Goal: Information Seeking & Learning: Check status

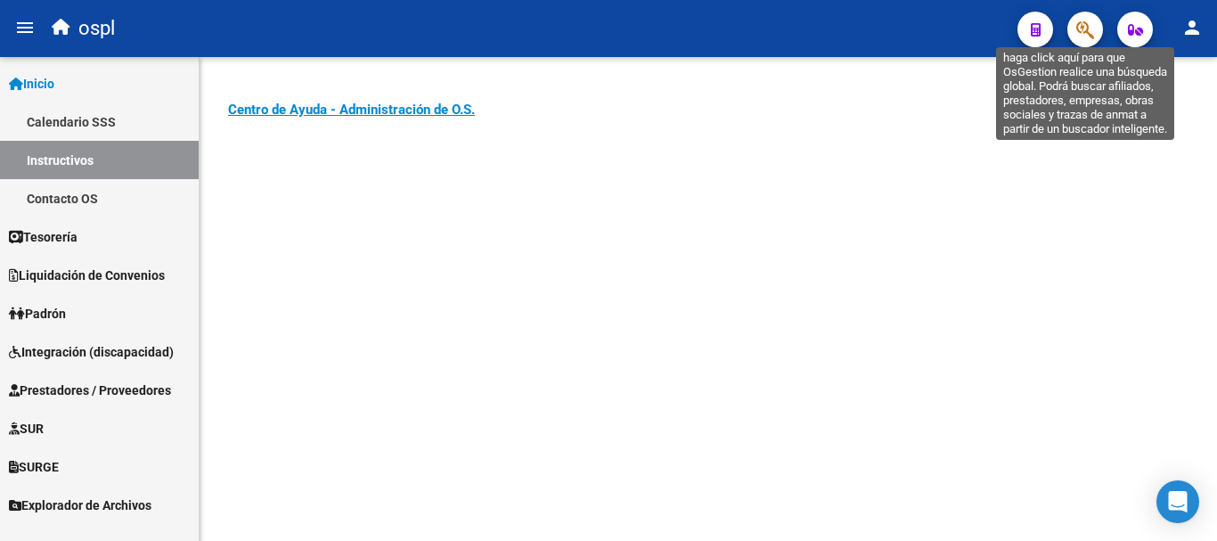
click at [1089, 22] on icon "button" at bounding box center [1085, 30] width 18 height 20
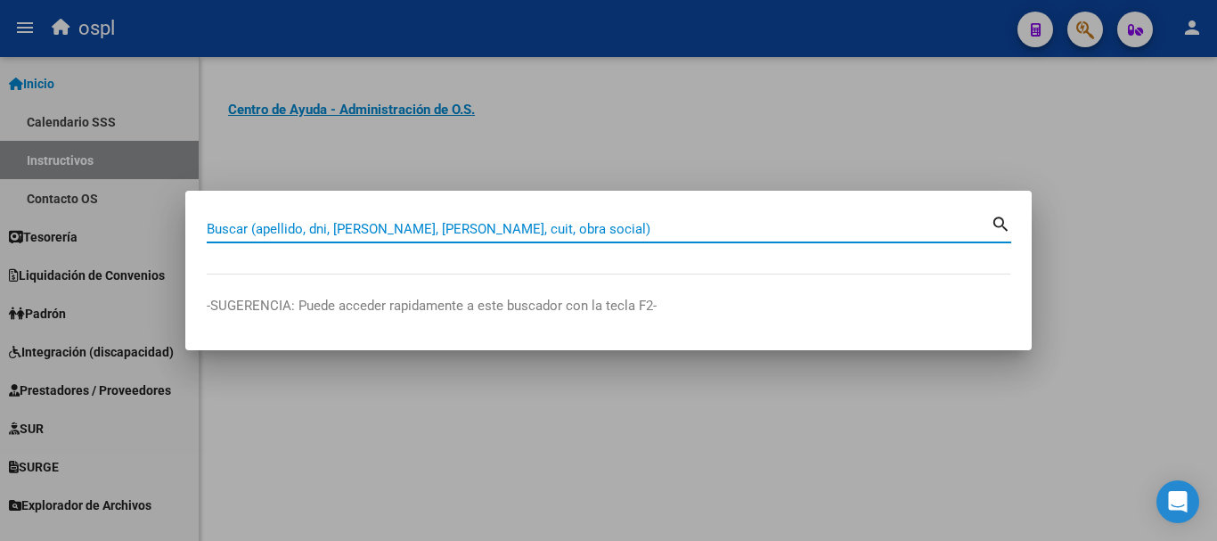
click at [539, 224] on input "Buscar (apellido, dni, [PERSON_NAME], [PERSON_NAME], cuit, obra social)" at bounding box center [599, 229] width 784 height 16
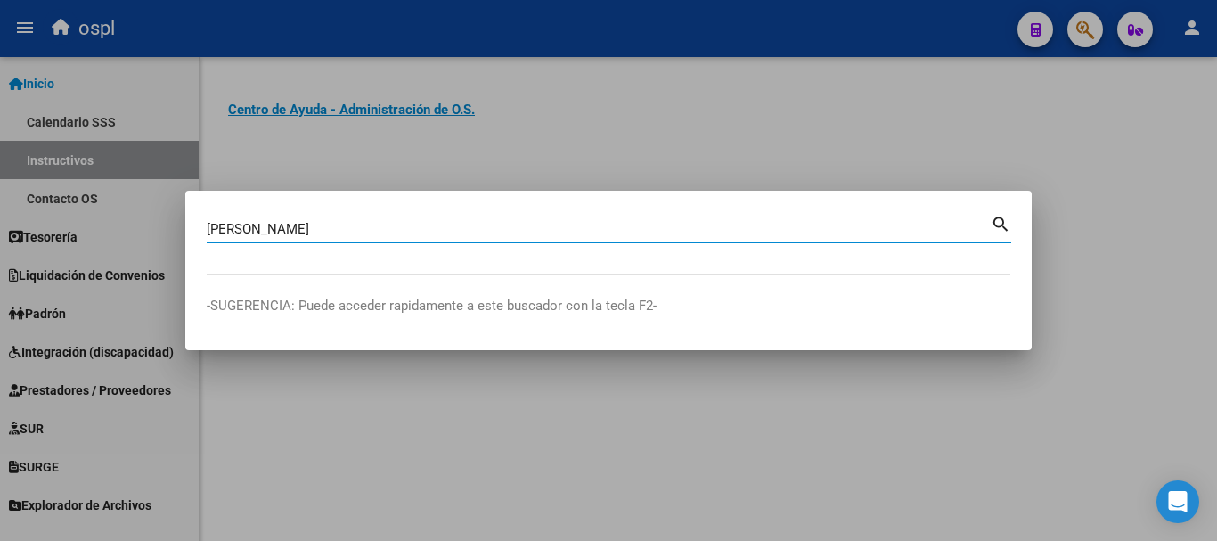
type input "[PERSON_NAME]"
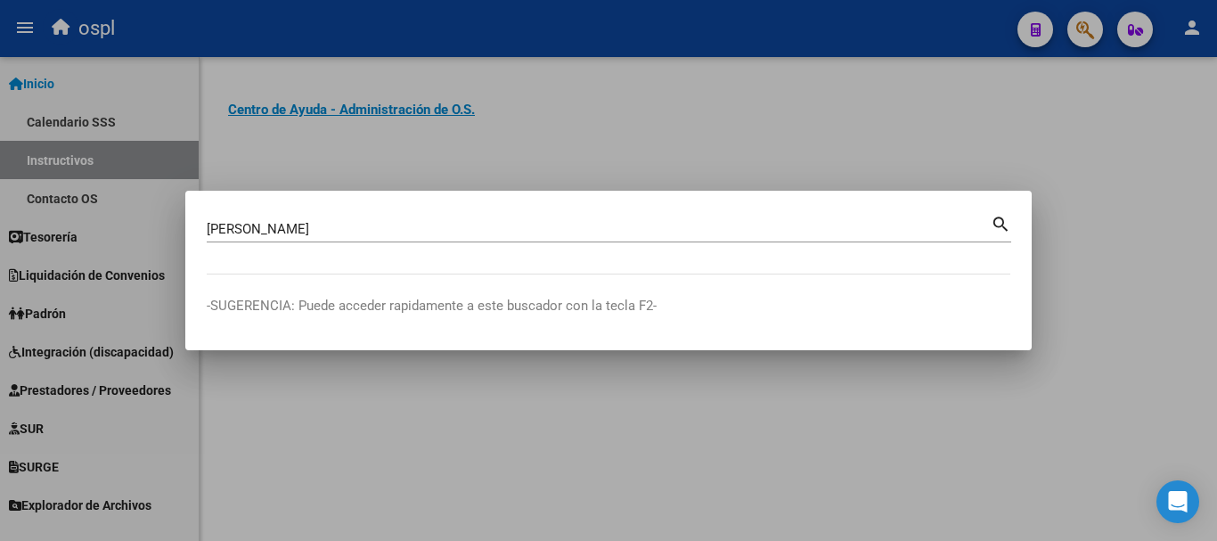
click at [1000, 224] on mat-icon "search" at bounding box center [1000, 222] width 20 height 21
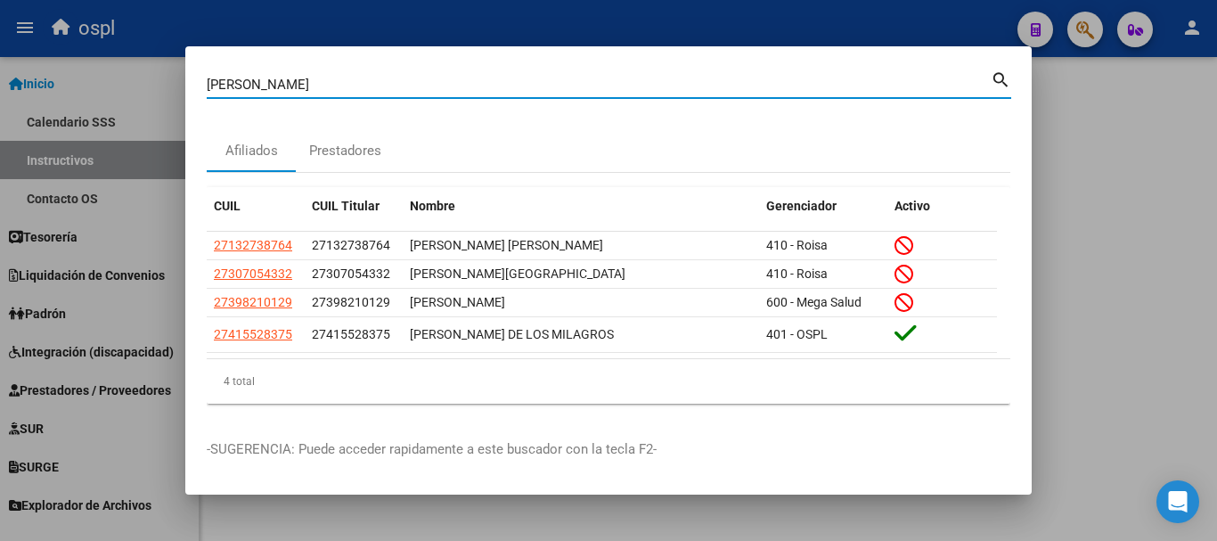
click at [1116, 219] on div at bounding box center [608, 270] width 1217 height 541
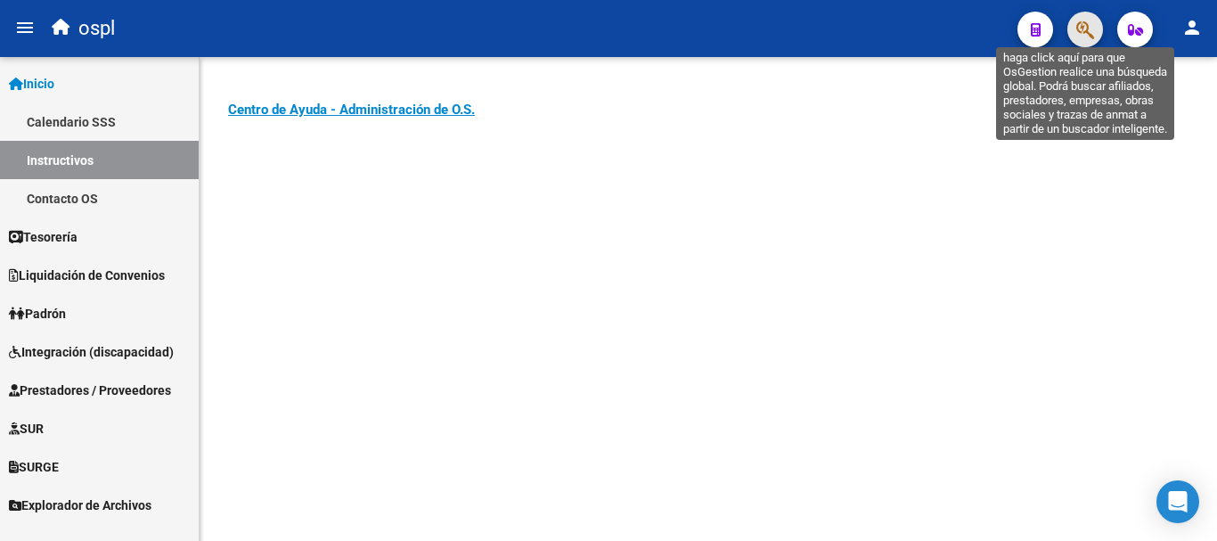
click at [1085, 27] on icon "button" at bounding box center [1085, 30] width 18 height 20
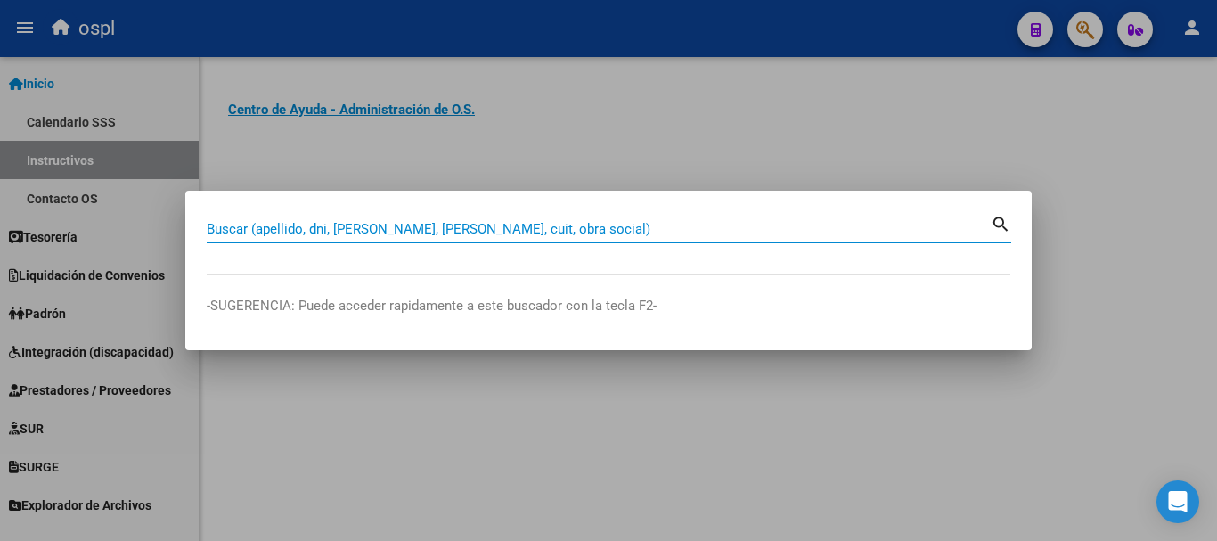
click at [41, 394] on div at bounding box center [608, 270] width 1217 height 541
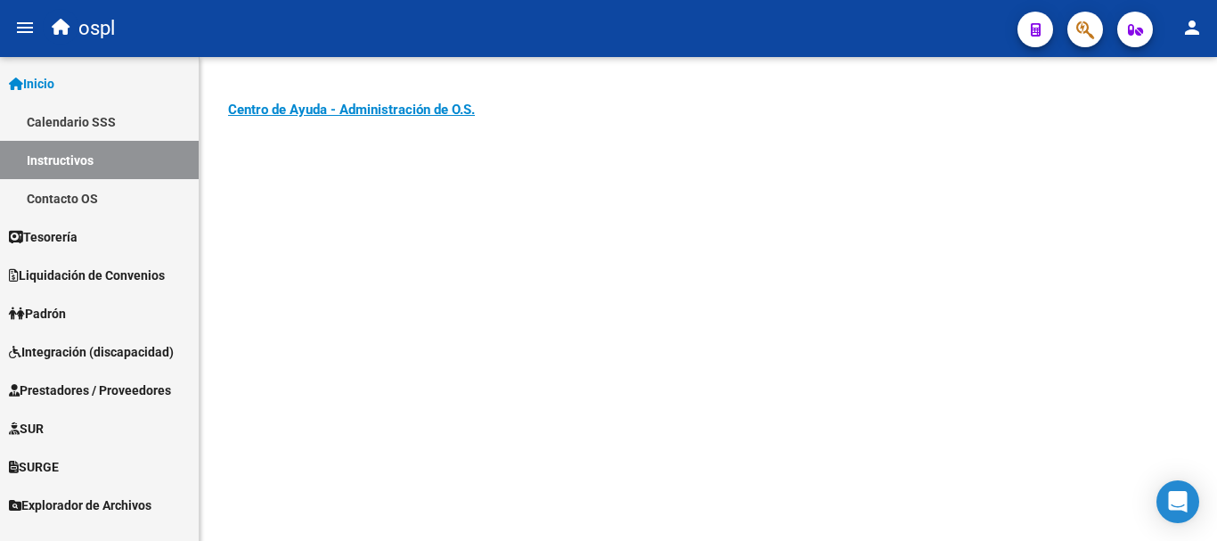
click at [69, 392] on span "Prestadores / Proveedores" at bounding box center [90, 390] width 162 height 20
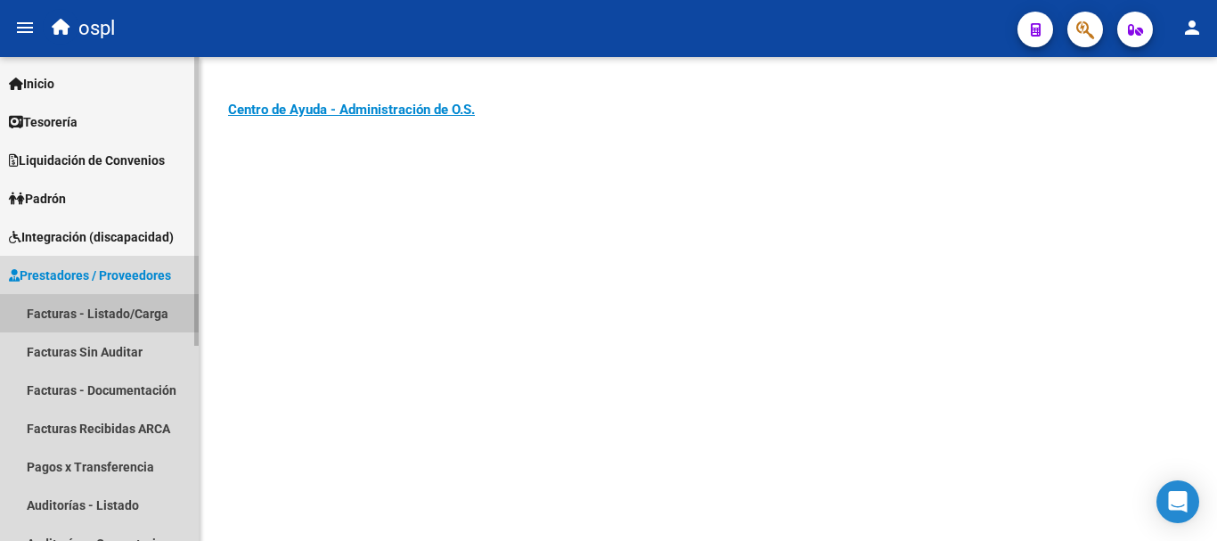
click at [88, 309] on link "Facturas - Listado/Carga" at bounding box center [99, 313] width 199 height 38
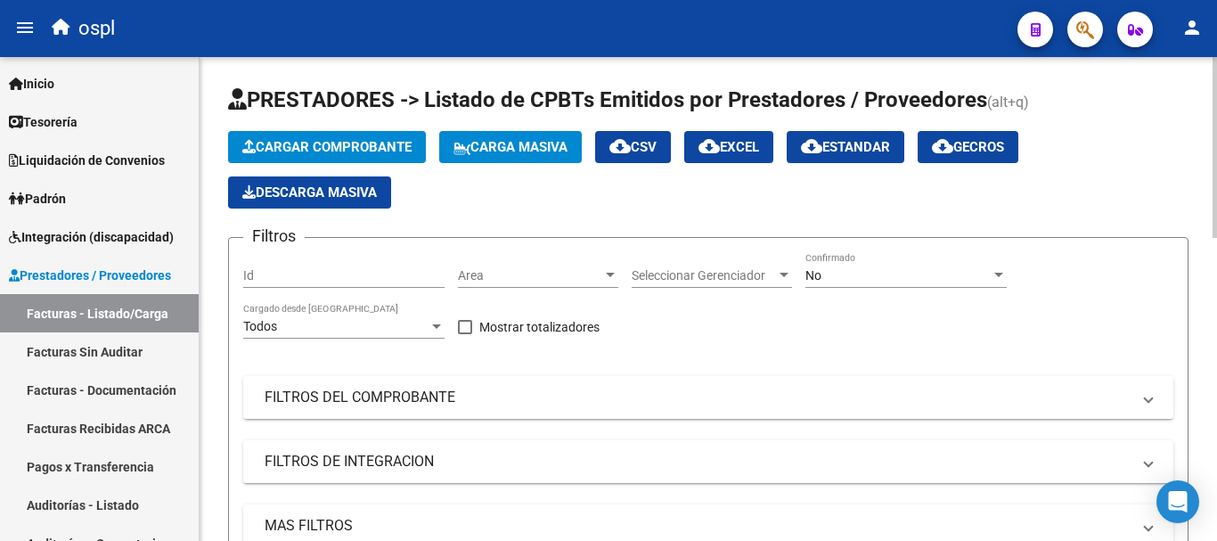
click at [335, 401] on mat-panel-title "FILTROS DEL COMPROBANTE" at bounding box center [698, 397] width 866 height 20
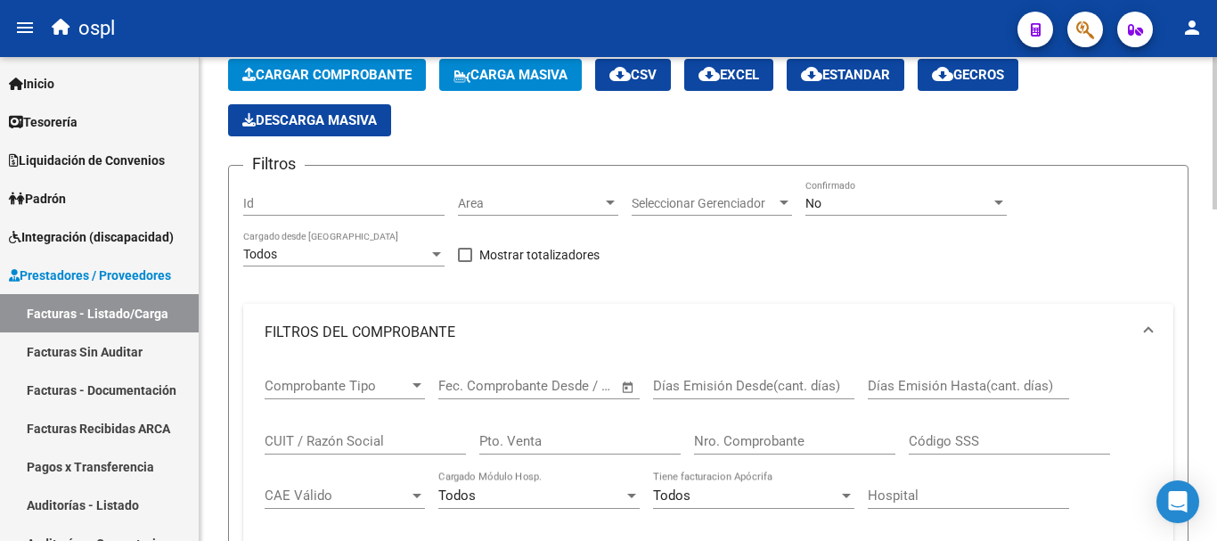
scroll to position [178, 0]
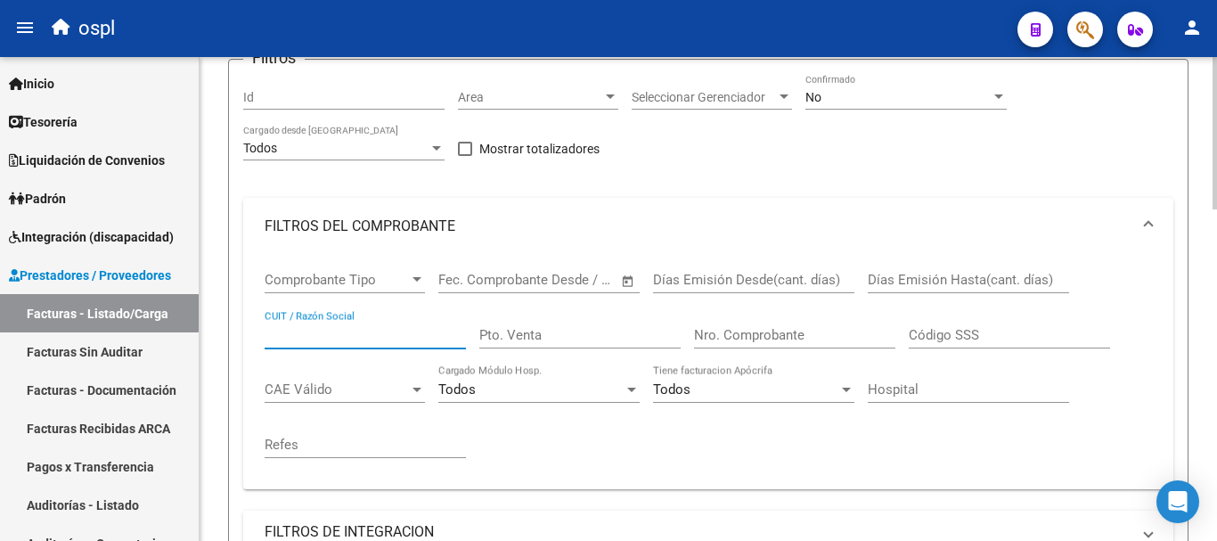
paste input "27241949481"
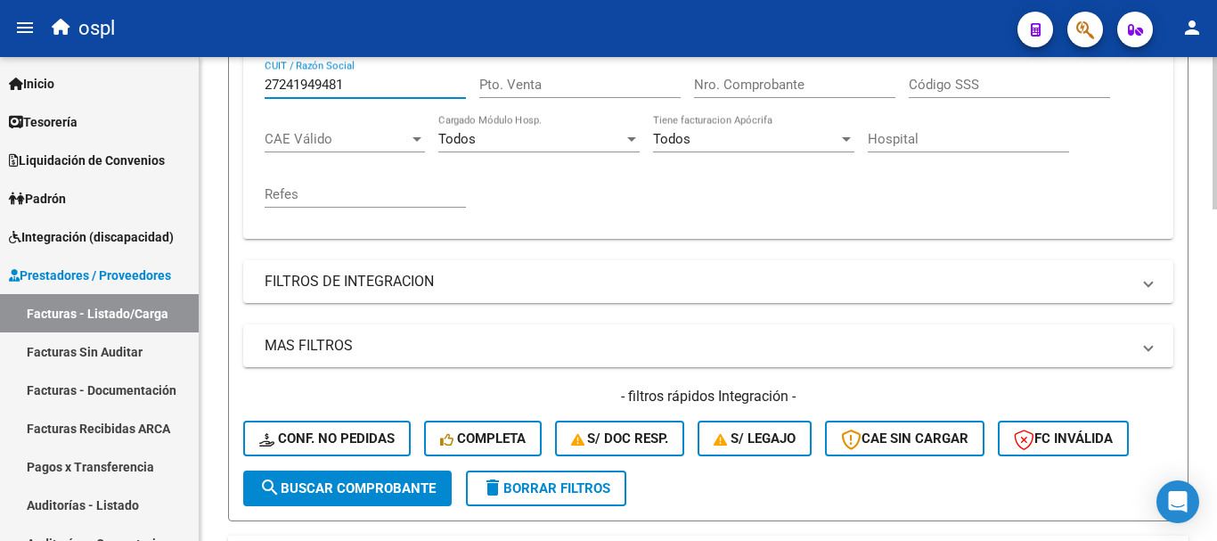
scroll to position [445, 0]
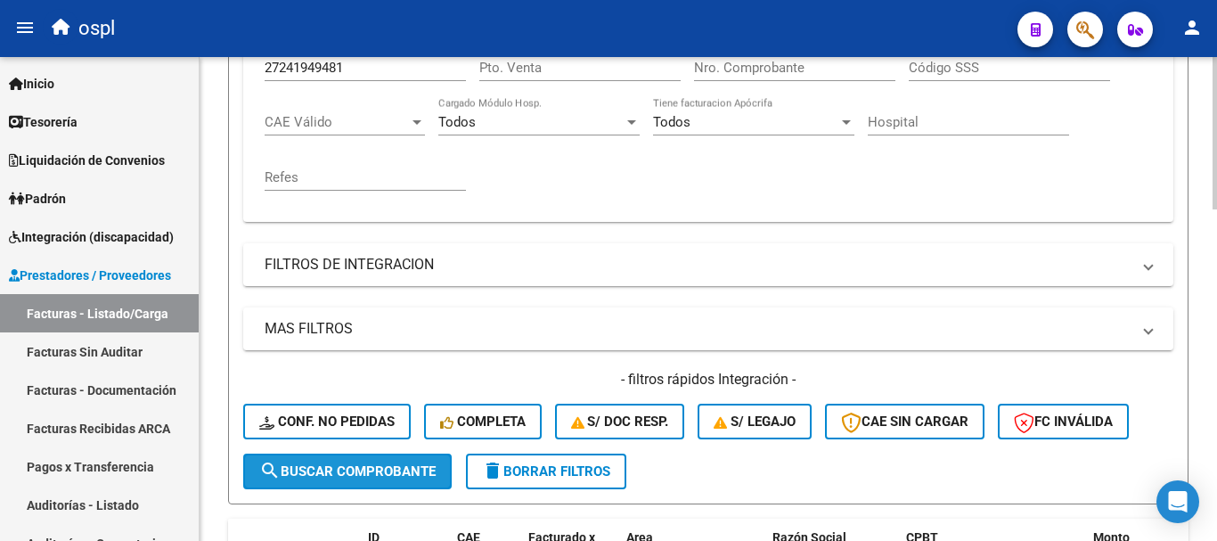
click at [383, 475] on span "search Buscar Comprobante" at bounding box center [347, 471] width 176 height 16
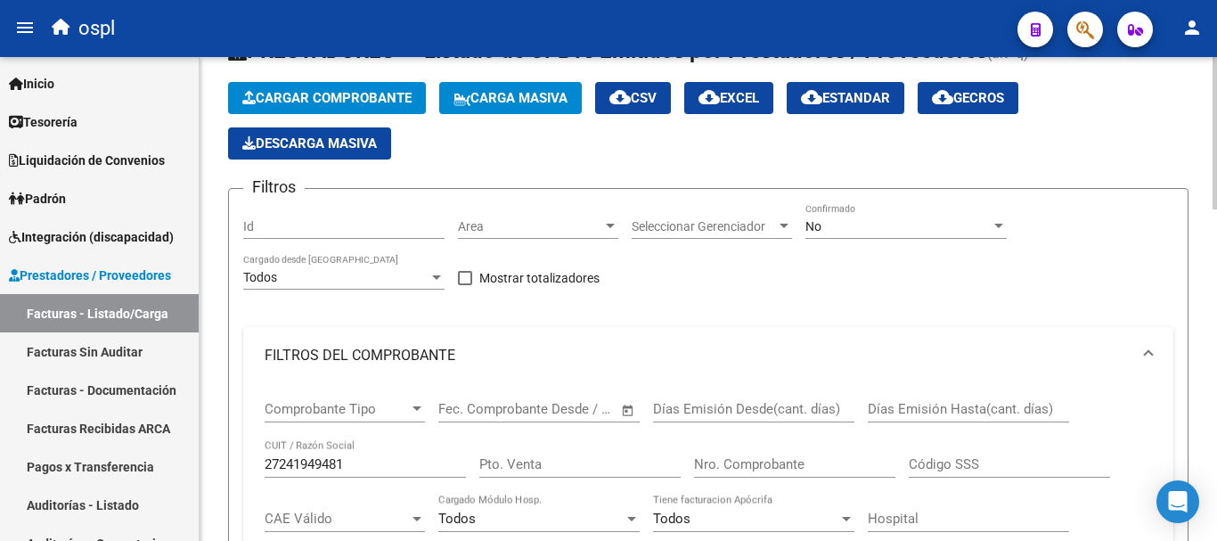
scroll to position [0, 0]
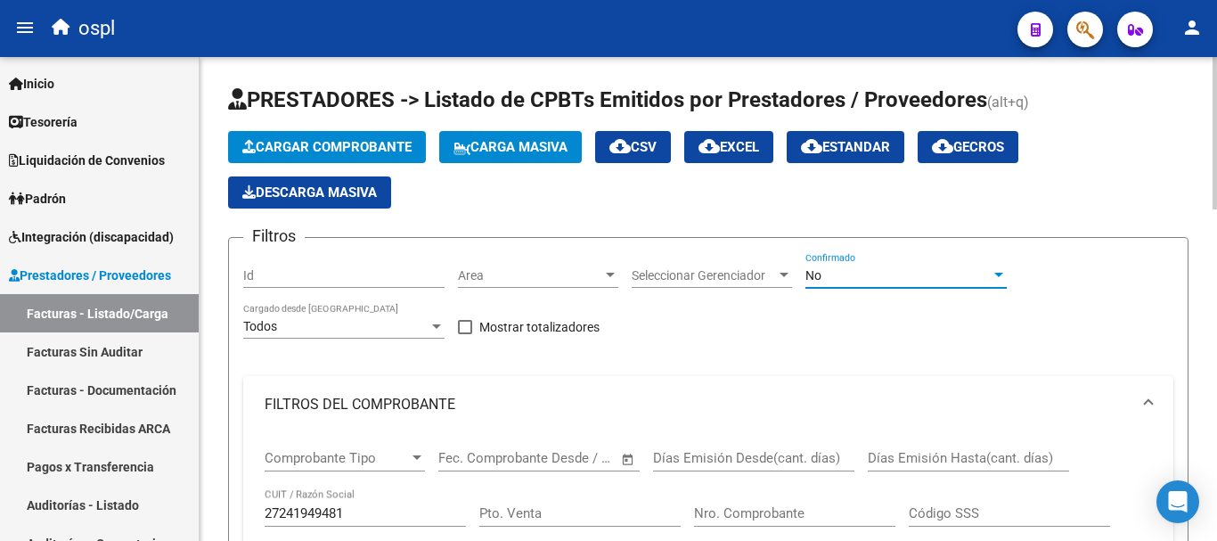
click at [862, 273] on div "No" at bounding box center [897, 275] width 185 height 15
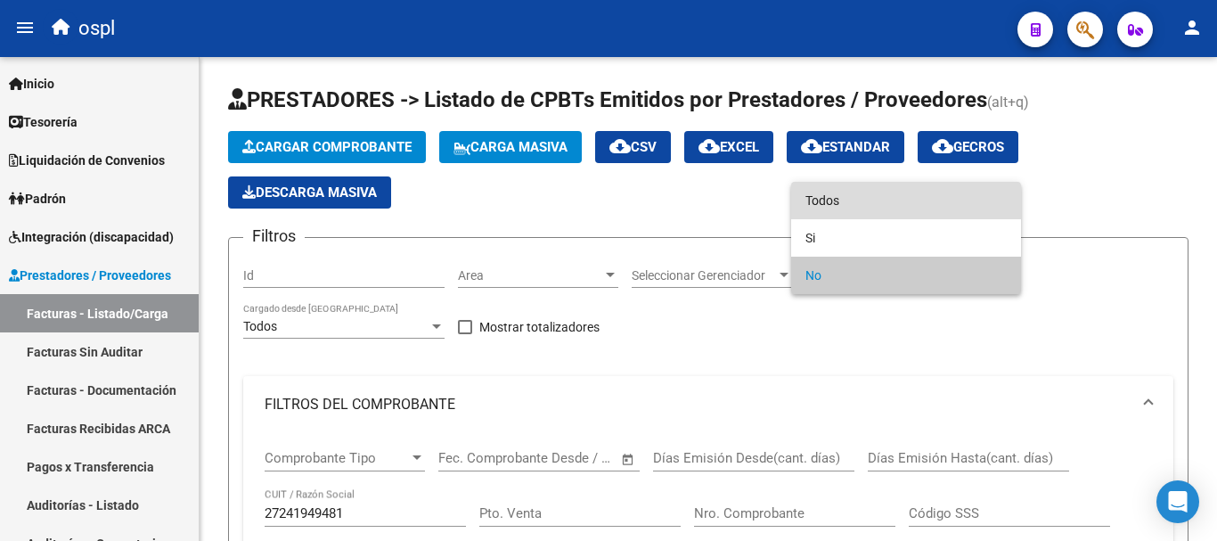
click at [820, 204] on span "Todos" at bounding box center [905, 200] width 201 height 37
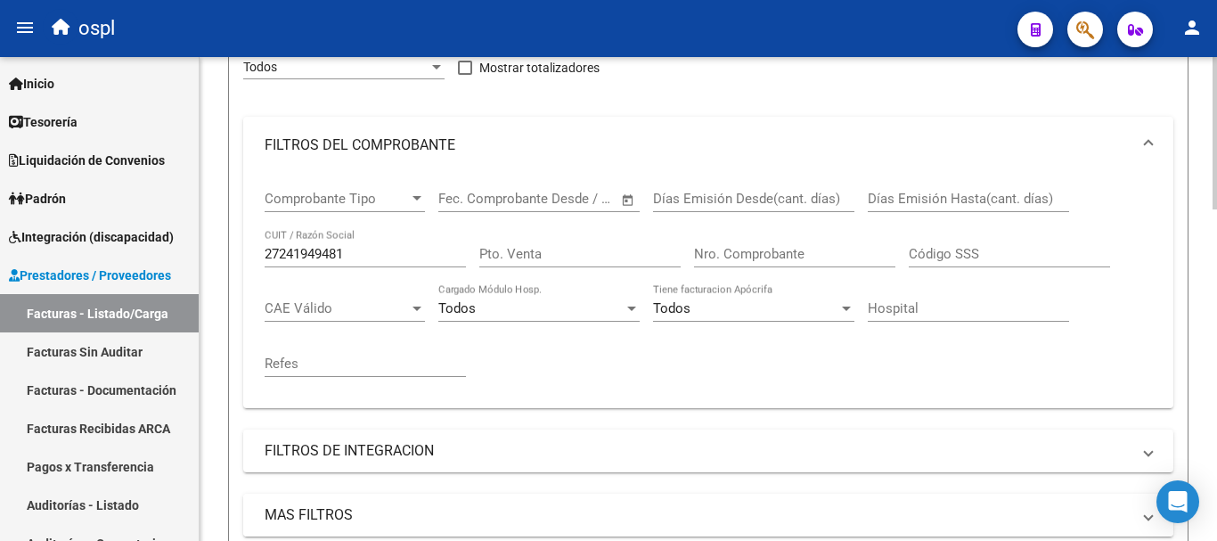
scroll to position [178, 0]
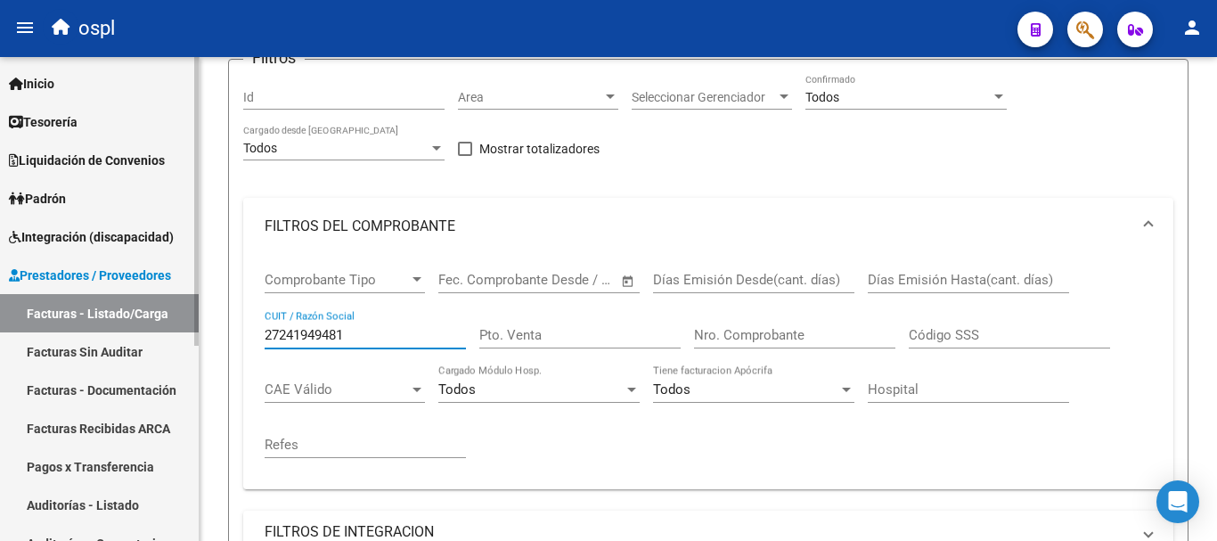
drag, startPoint x: 378, startPoint y: 330, endPoint x: 85, endPoint y: 302, distance: 293.5
click at [85, 302] on mat-sidenav-container "Firma Express Inicio Calendario SSS Instructivos Contacto OS Tesorería Extracto…" at bounding box center [608, 299] width 1217 height 484
type input "[PERSON_NAME]"
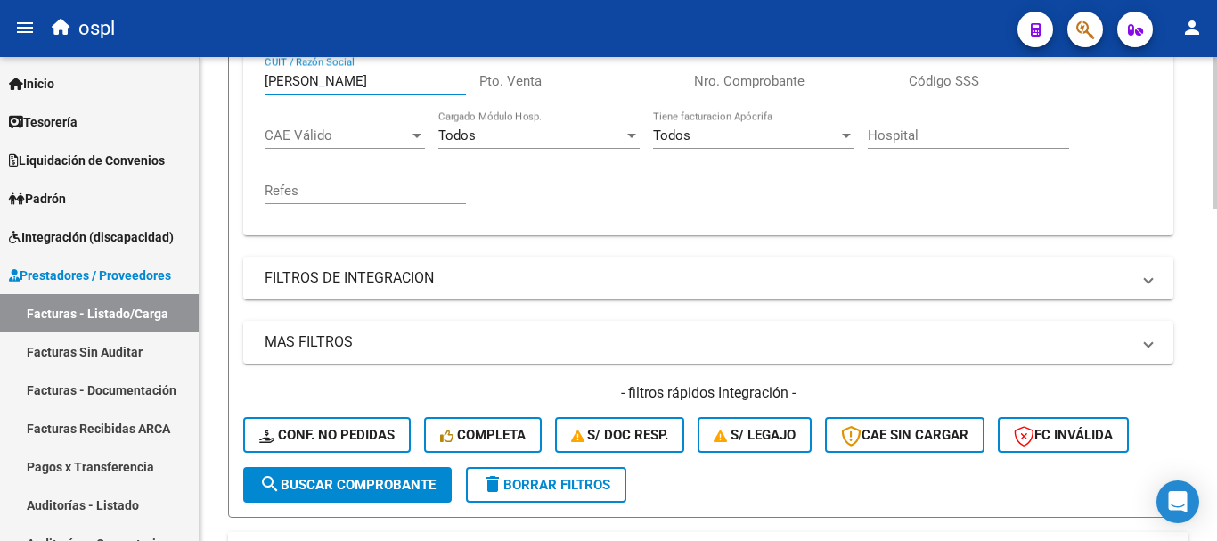
scroll to position [343, 0]
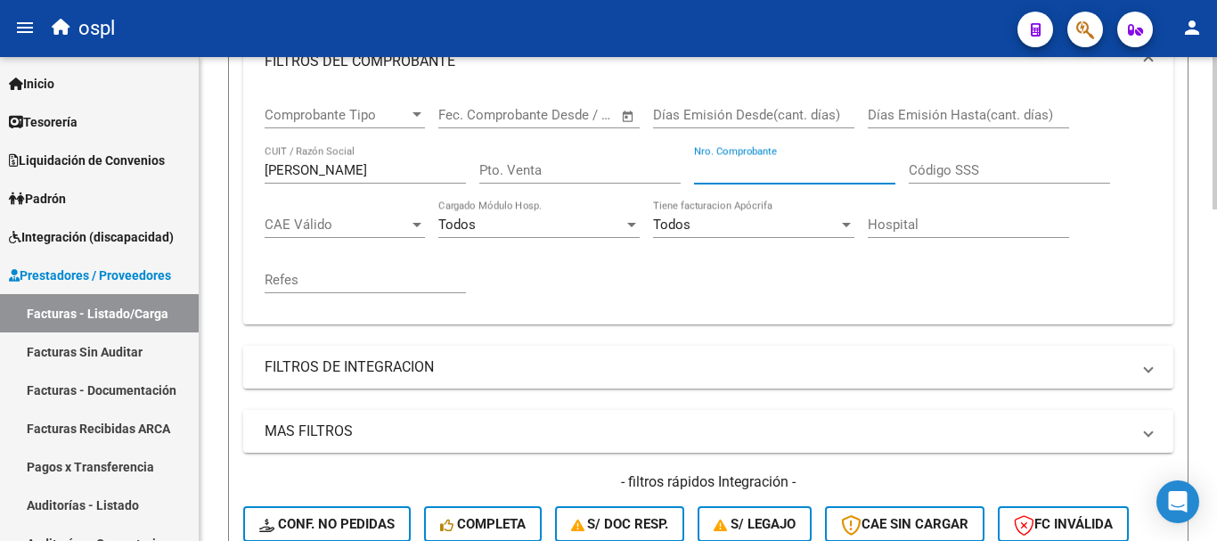
click at [776, 167] on input "Nro. Comprobante" at bounding box center [794, 170] width 201 height 16
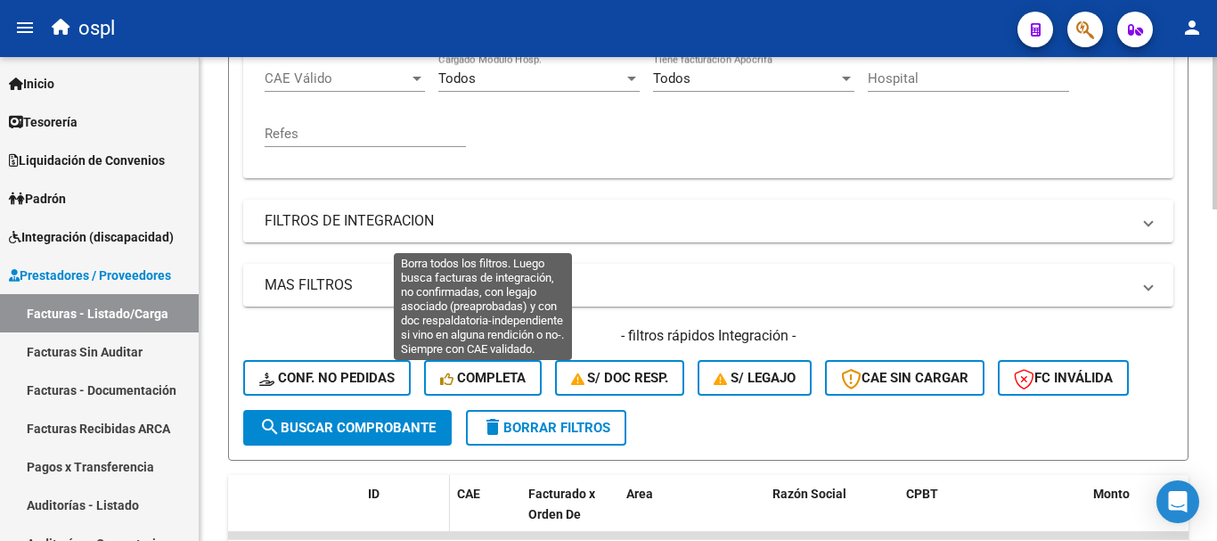
scroll to position [699, 0]
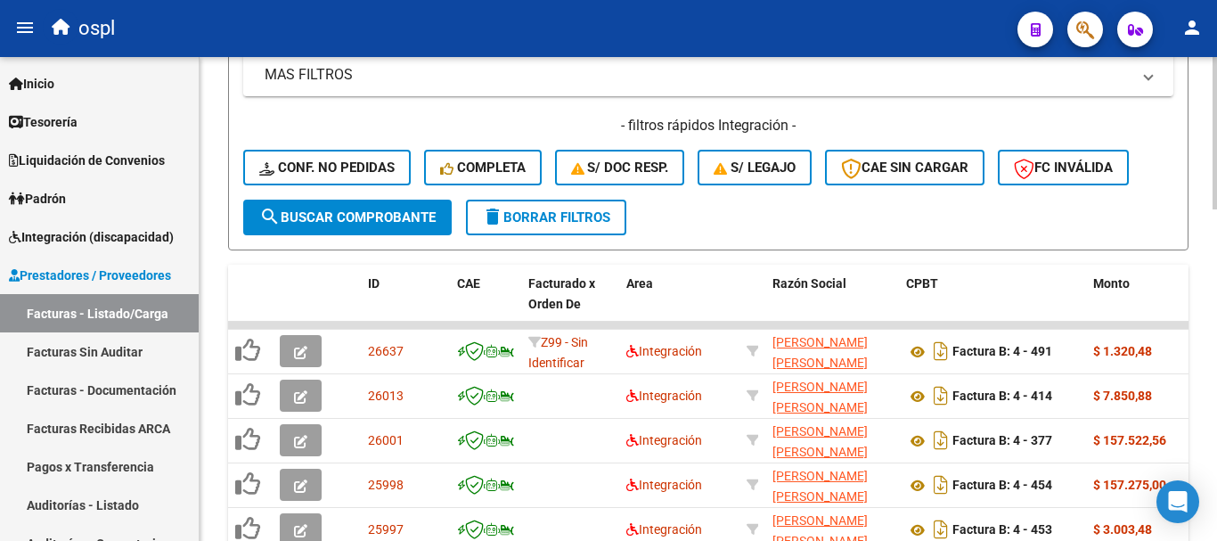
click at [346, 216] on span "search Buscar Comprobante" at bounding box center [347, 217] width 176 height 16
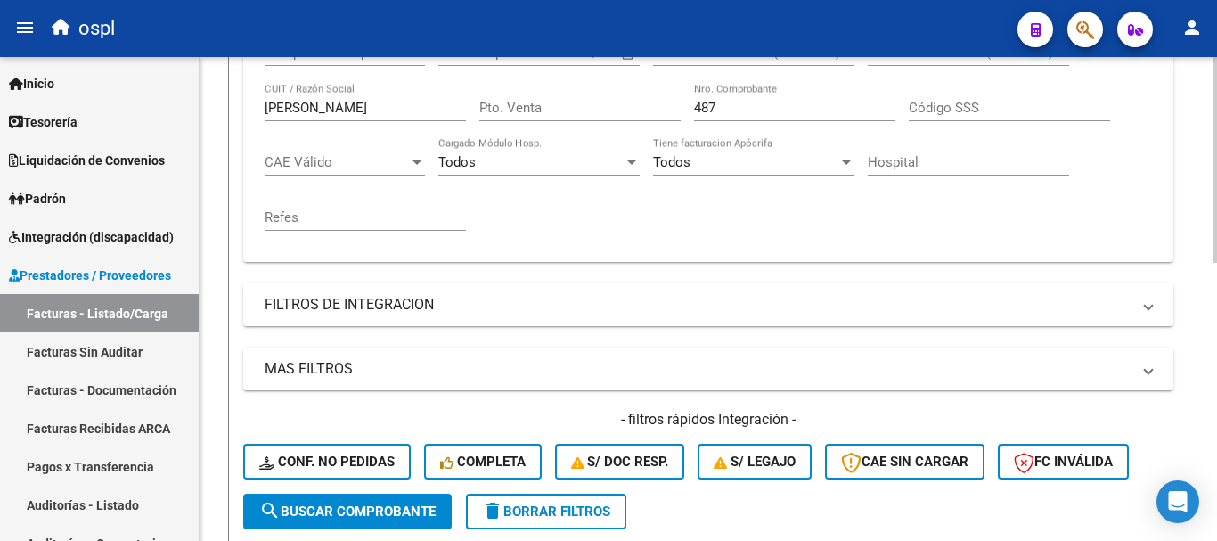
scroll to position [298, 0]
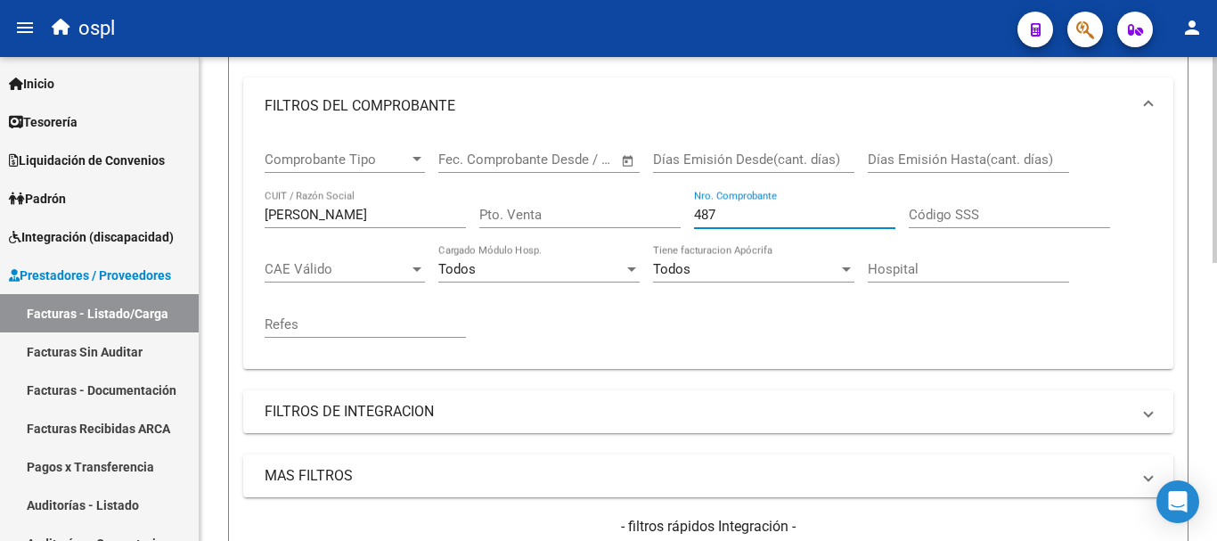
drag, startPoint x: 752, startPoint y: 208, endPoint x: 596, endPoint y: 194, distance: 156.5
click at [596, 194] on div "Comprobante Tipo Comprobante Tipo Fecha inicio – Fecha fin Fec. Comprobante Des…" at bounding box center [708, 244] width 887 height 220
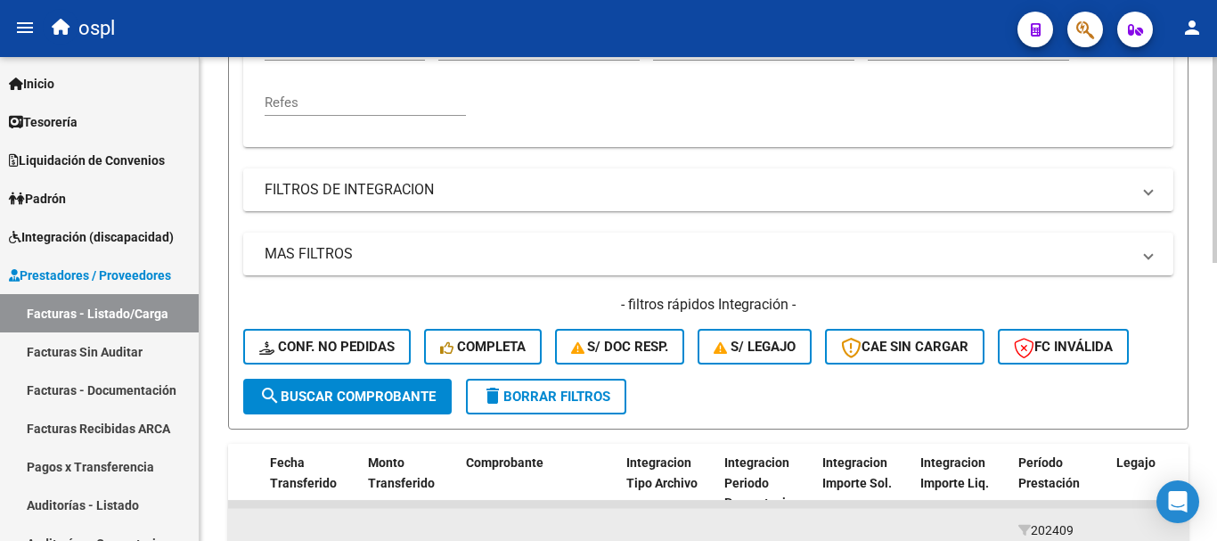
scroll to position [655, 0]
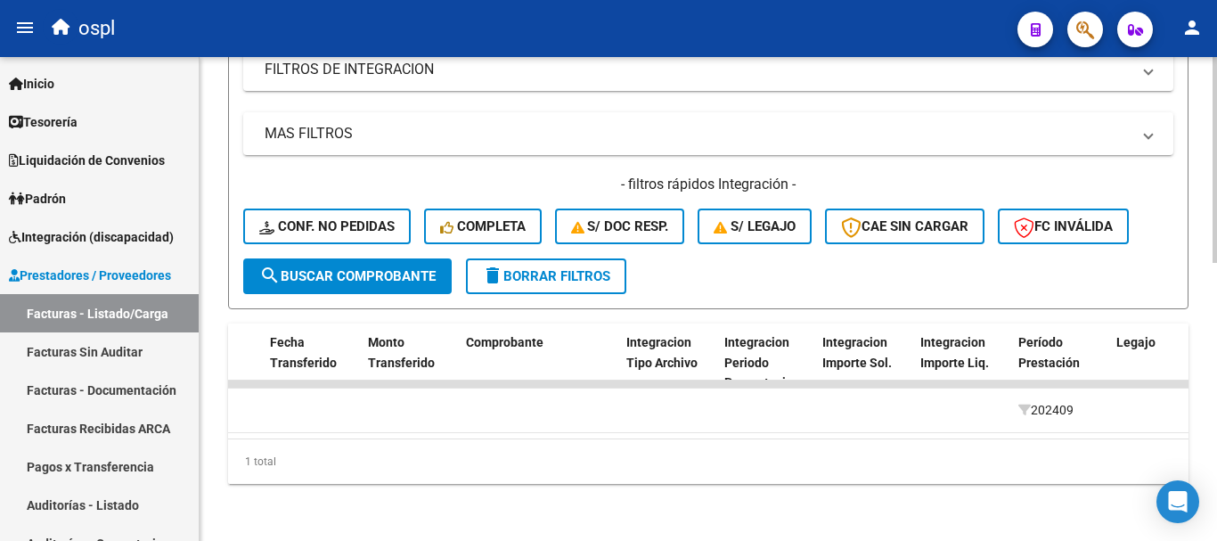
click at [388, 258] on button "search Buscar Comprobante" at bounding box center [347, 276] width 208 height 36
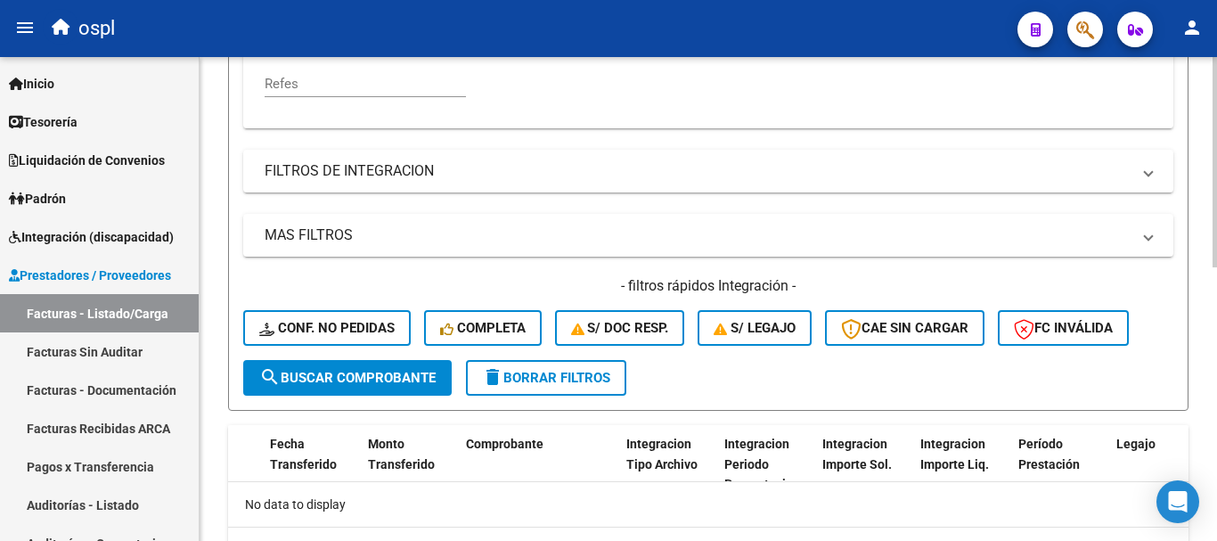
scroll to position [360, 0]
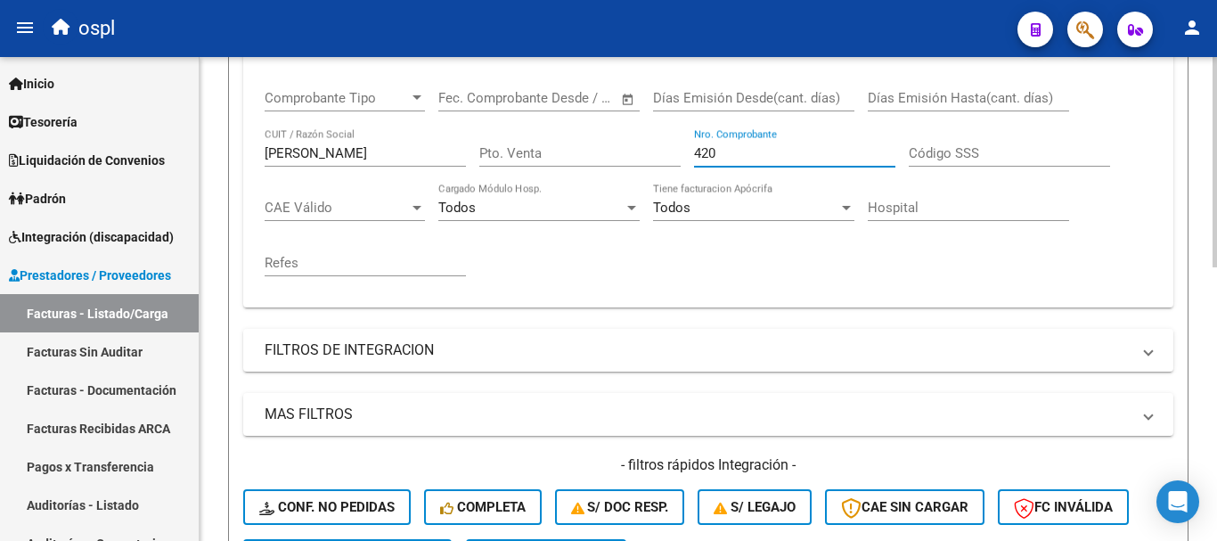
drag, startPoint x: 749, startPoint y: 151, endPoint x: 672, endPoint y: 143, distance: 77.0
click at [672, 143] on div "Comprobante Tipo Comprobante Tipo Fecha inicio – Fecha fin Fec. Comprobante Des…" at bounding box center [708, 183] width 887 height 220
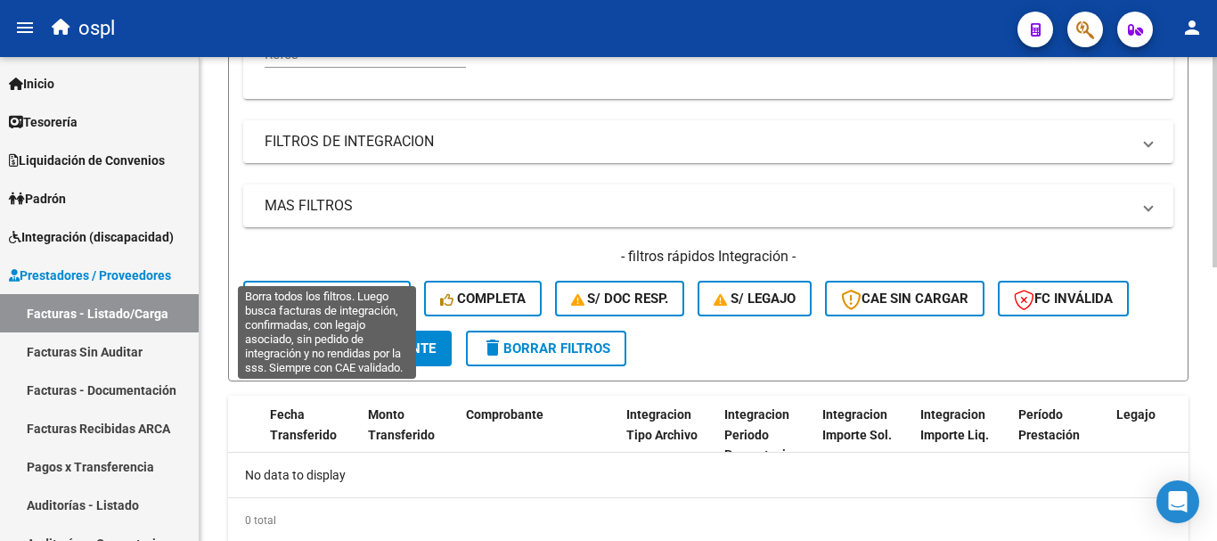
scroll to position [538, 0]
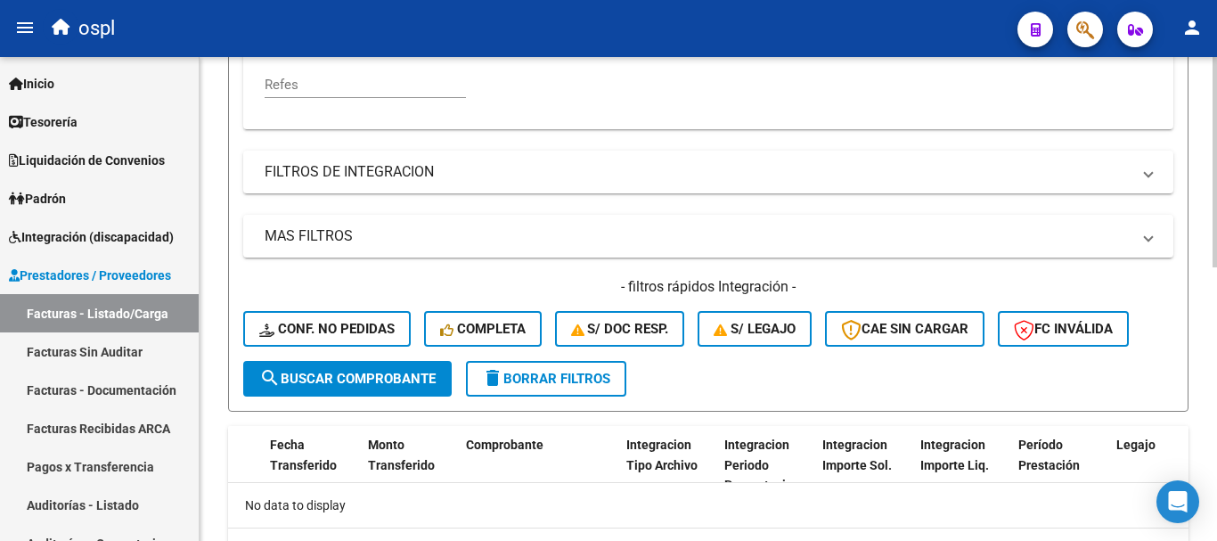
click at [381, 378] on span "search Buscar Comprobante" at bounding box center [347, 378] width 176 height 16
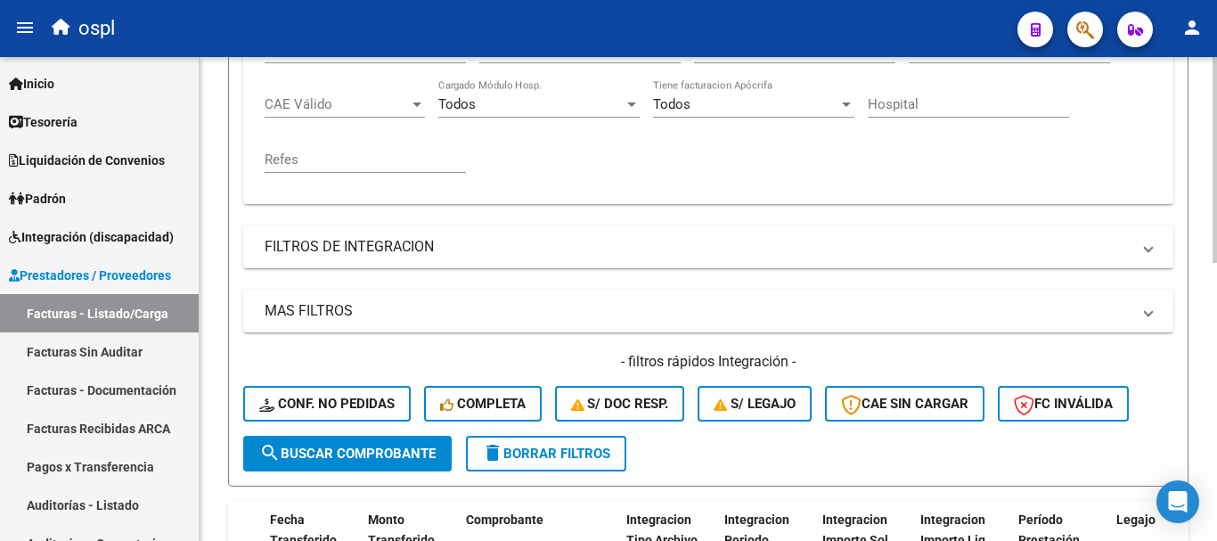
scroll to position [387, 0]
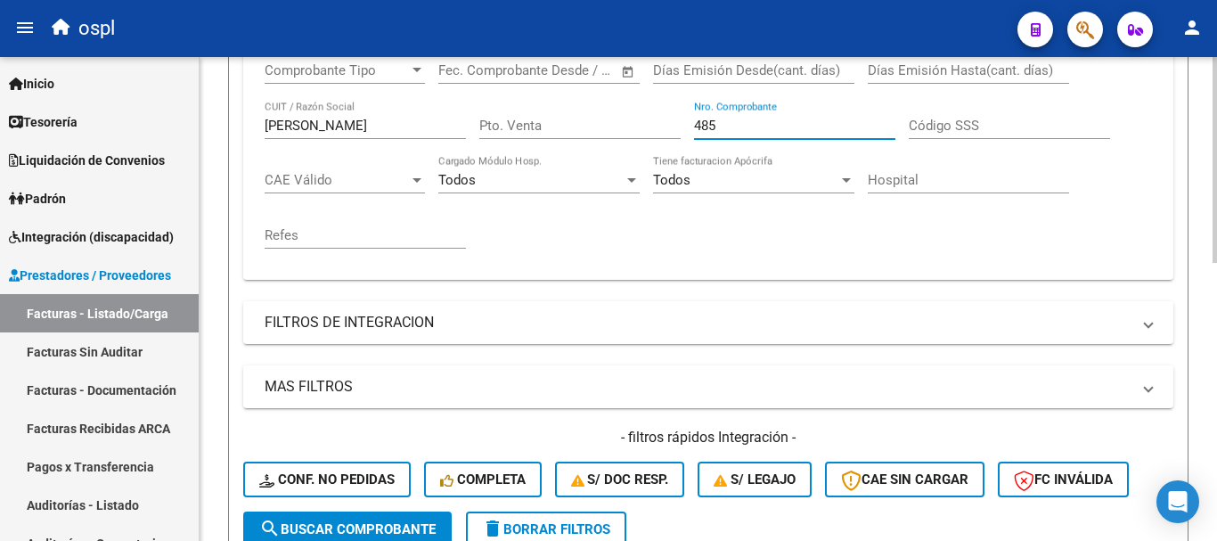
drag, startPoint x: 749, startPoint y: 119, endPoint x: 546, endPoint y: 100, distance: 204.0
click at [546, 100] on div "Comprobante Tipo Comprobante Tipo Fecha inicio – Fecha fin Fec. Comprobante Des…" at bounding box center [708, 155] width 887 height 220
click at [403, 519] on button "search Buscar Comprobante" at bounding box center [347, 529] width 208 height 36
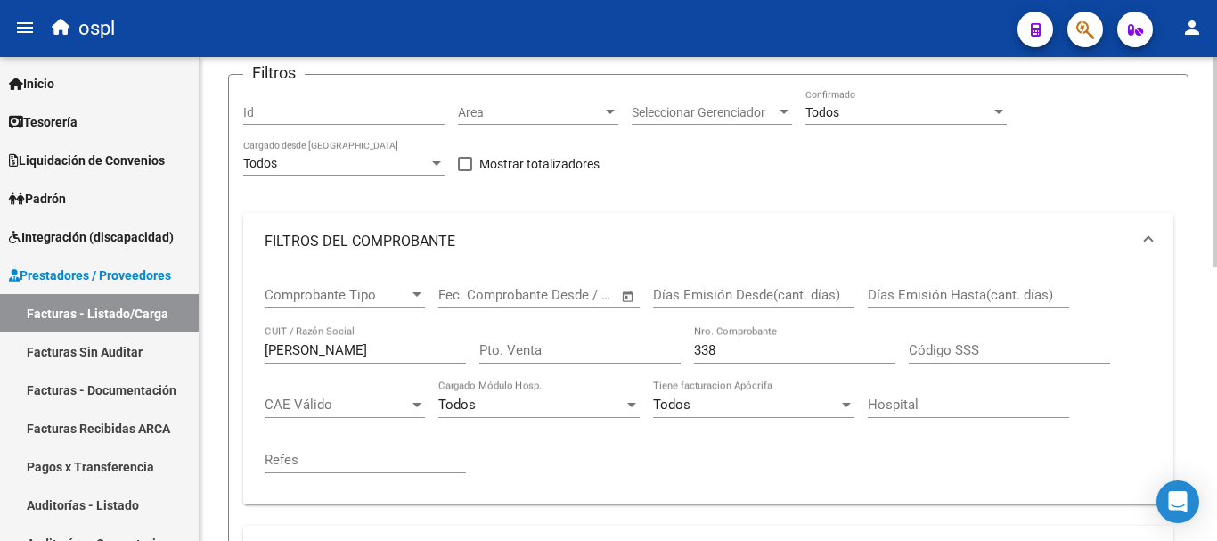
scroll to position [93, 0]
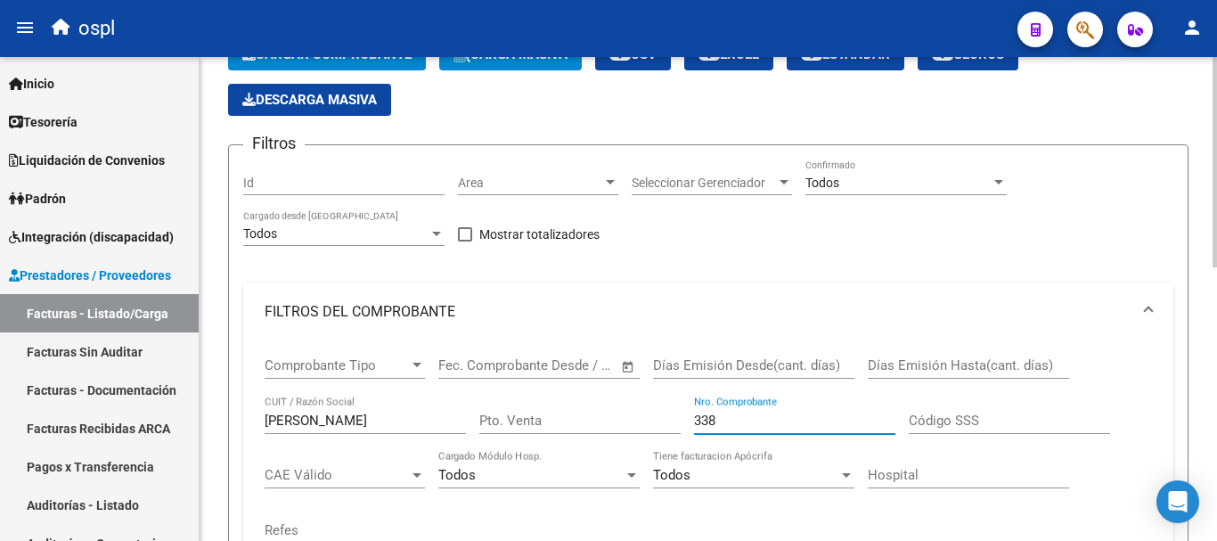
drag, startPoint x: 740, startPoint y: 418, endPoint x: 525, endPoint y: 394, distance: 216.9
click at [525, 394] on div "Comprobante Tipo Comprobante Tipo Fecha inicio – Fecha fin Fec. Comprobante Des…" at bounding box center [708, 450] width 887 height 220
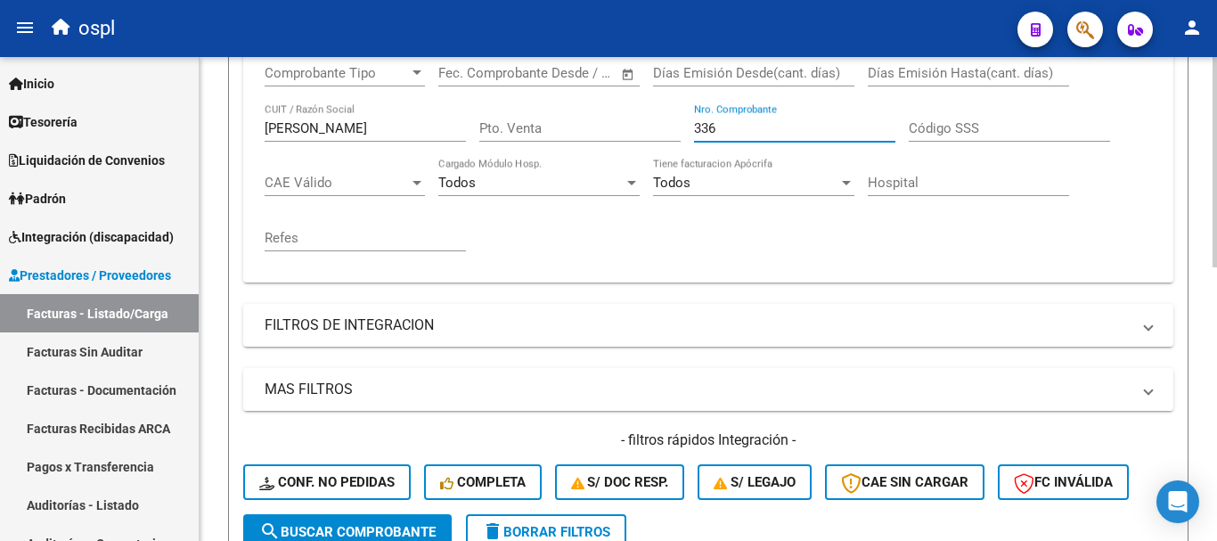
scroll to position [449, 0]
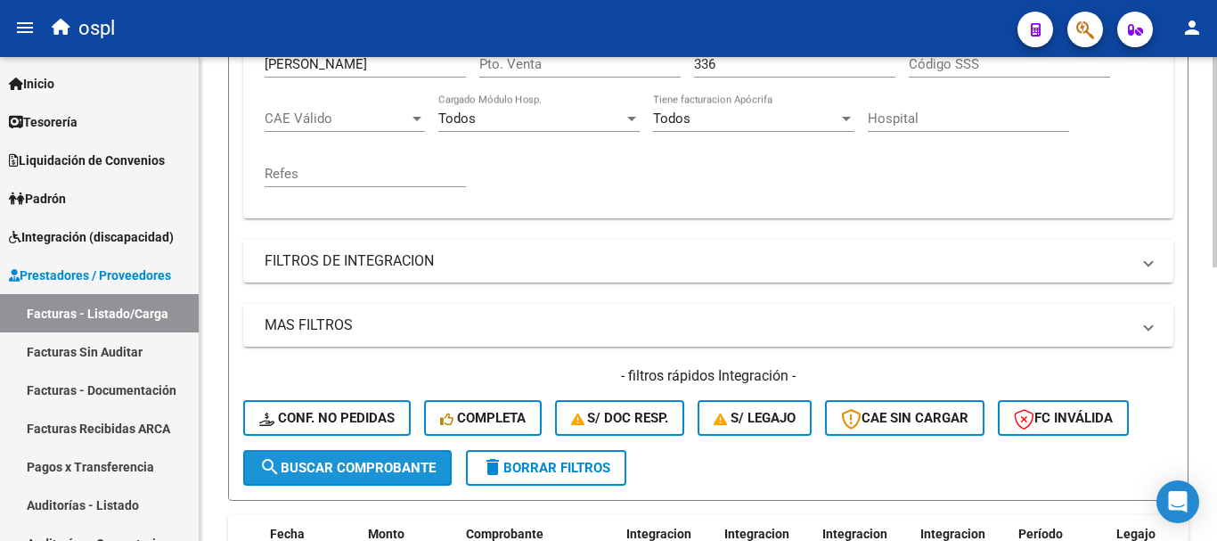
click at [359, 469] on span "search Buscar Comprobante" at bounding box center [347, 468] width 176 height 16
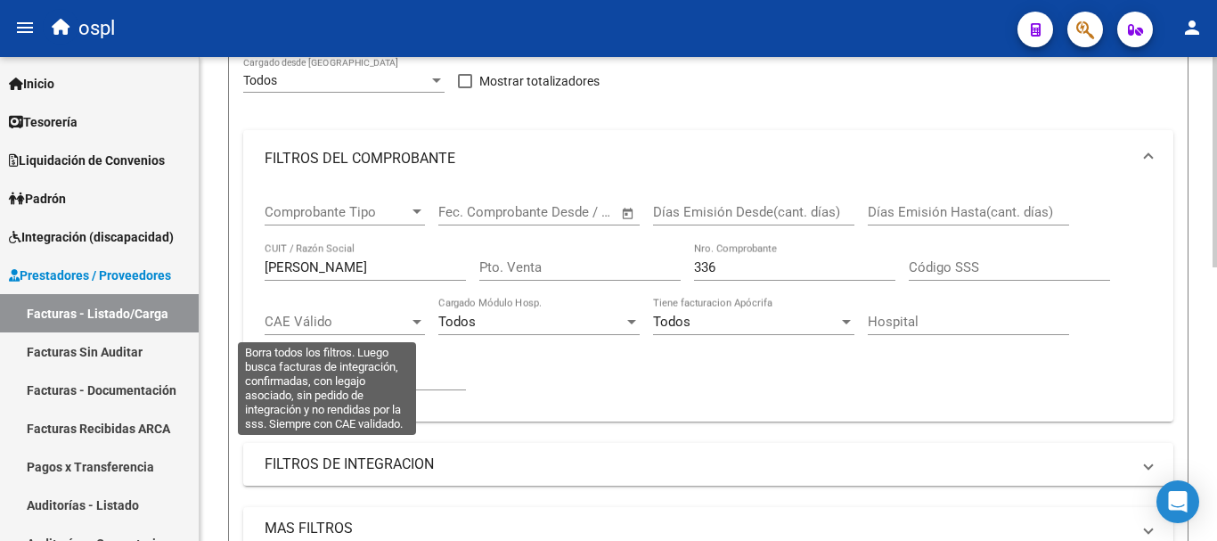
scroll to position [182, 0]
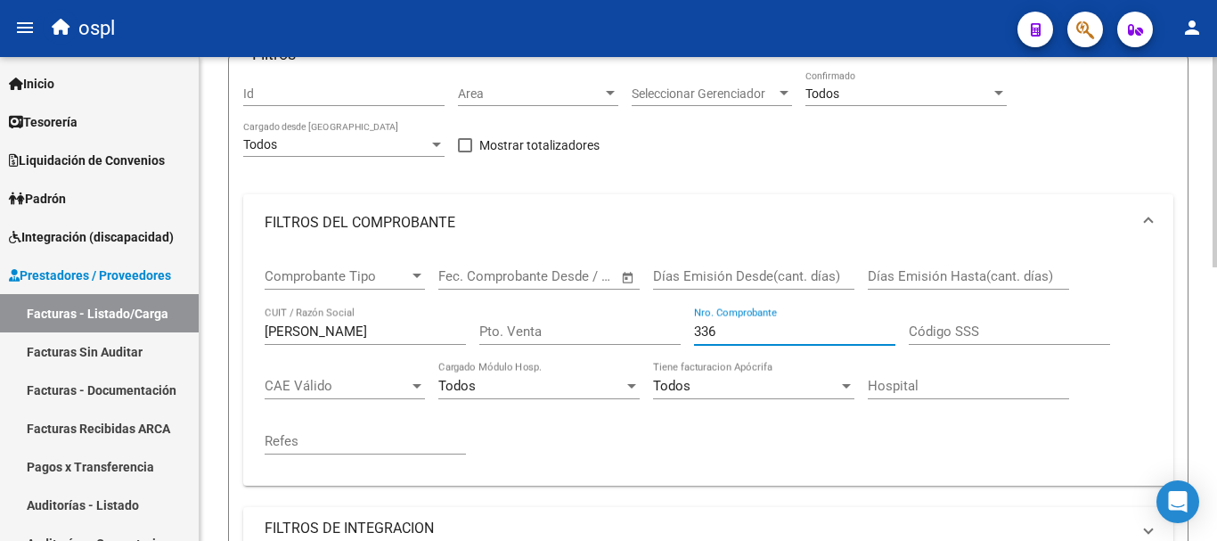
drag, startPoint x: 737, startPoint y: 323, endPoint x: 635, endPoint y: 312, distance: 102.2
click at [635, 312] on div "Comprobante Tipo Comprobante Tipo Fecha inicio – Fecha fin Fec. Comprobante Des…" at bounding box center [708, 361] width 887 height 220
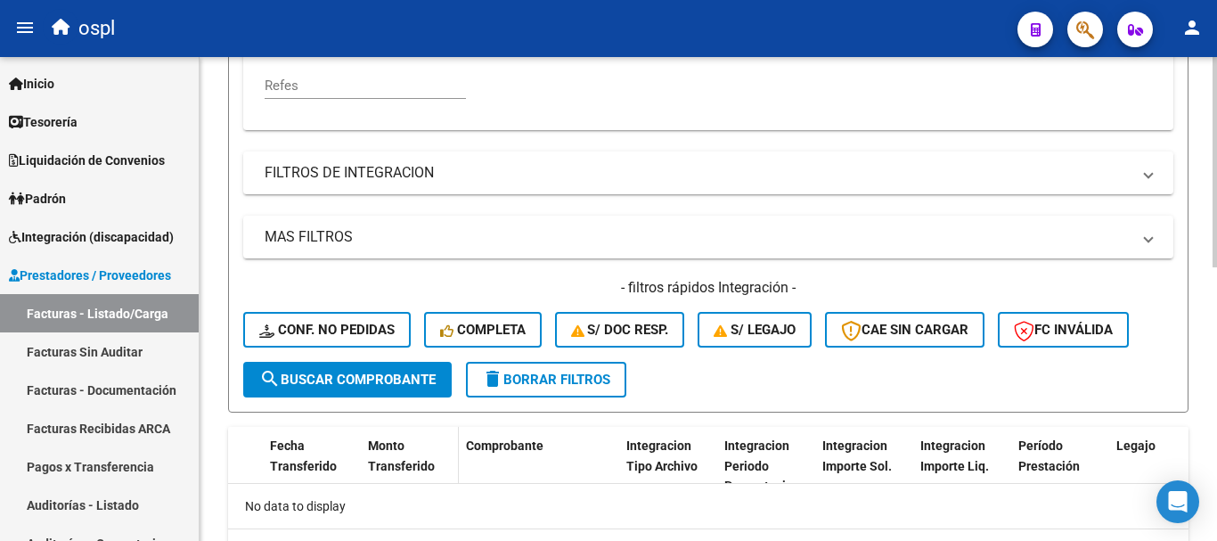
scroll to position [538, 0]
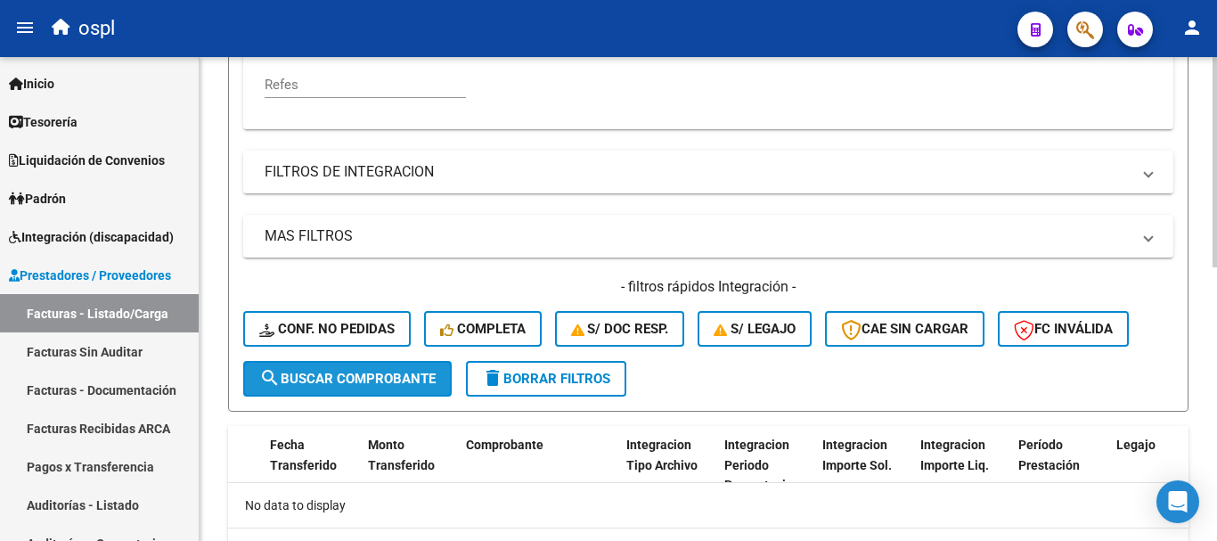
click at [400, 383] on span "search Buscar Comprobante" at bounding box center [347, 378] width 176 height 16
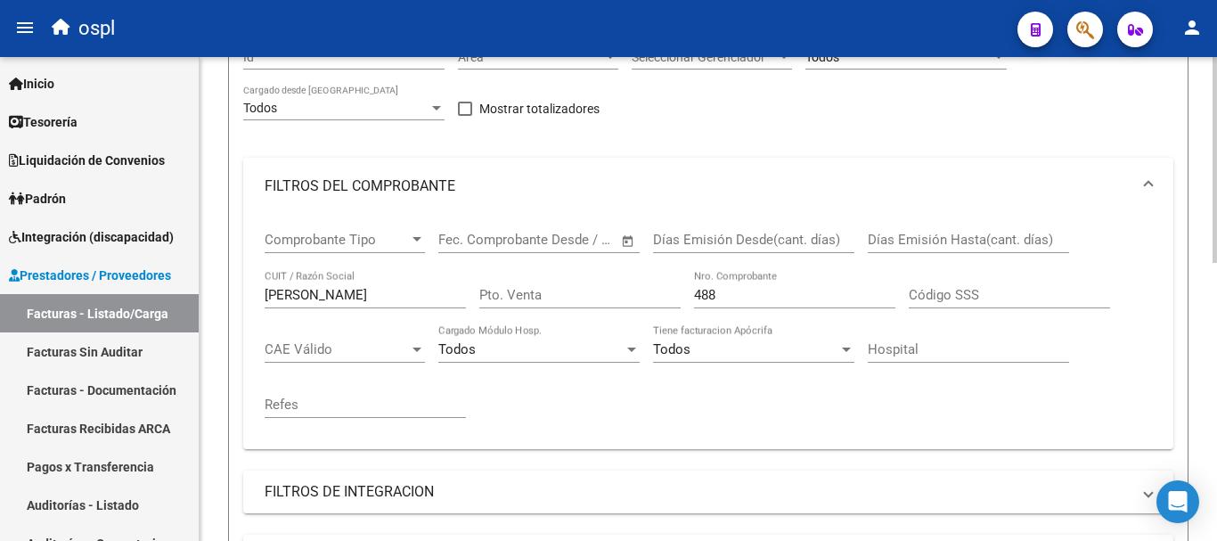
scroll to position [209, 0]
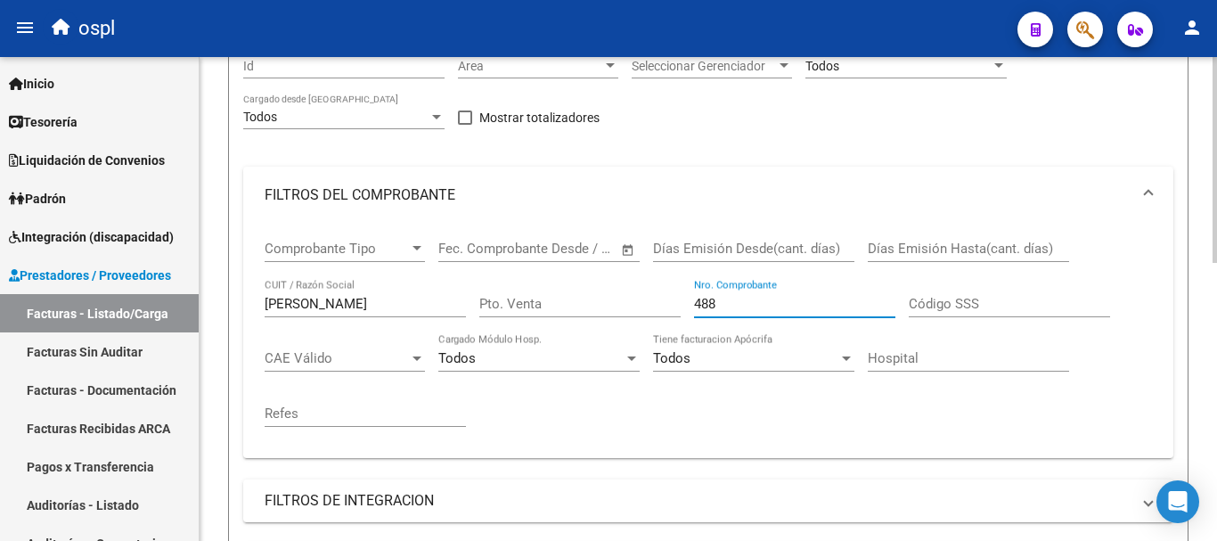
drag, startPoint x: 769, startPoint y: 297, endPoint x: 615, endPoint y: 275, distance: 156.4
click at [615, 275] on div "Comprobante Tipo Comprobante Tipo Fecha inicio – Fecha fin Fec. Comprobante Des…" at bounding box center [708, 334] width 887 height 220
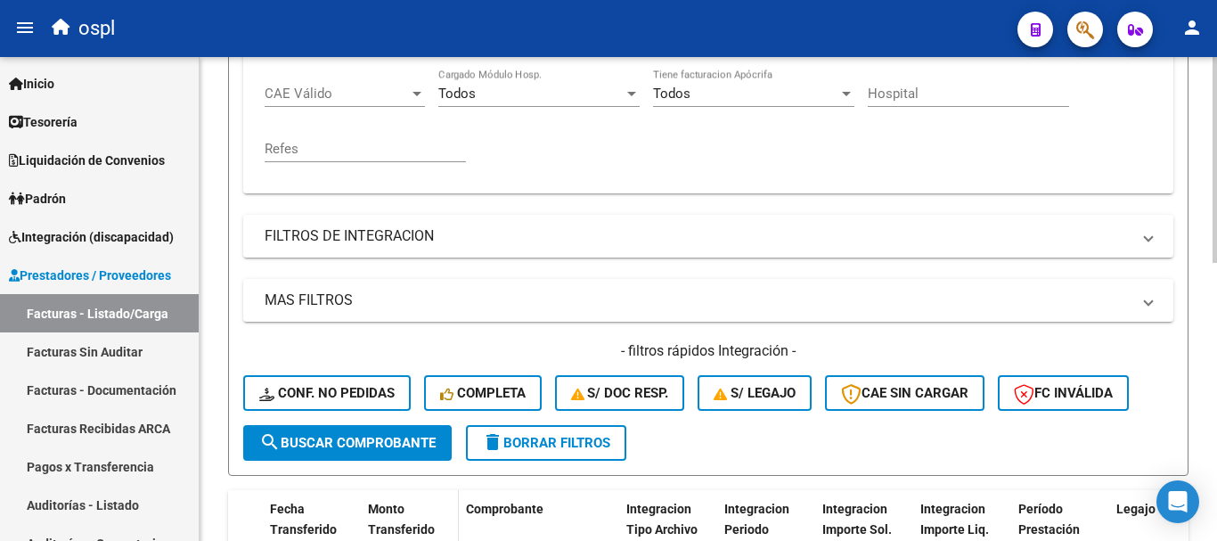
scroll to position [566, 0]
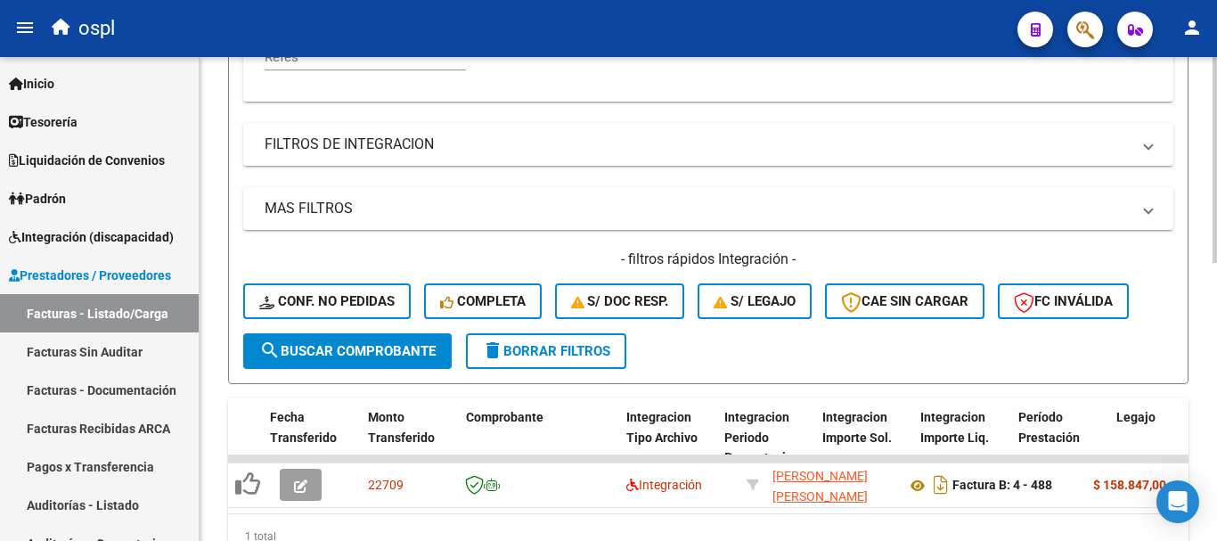
type input "486"
click at [377, 356] on span "search Buscar Comprobante" at bounding box center [347, 351] width 176 height 16
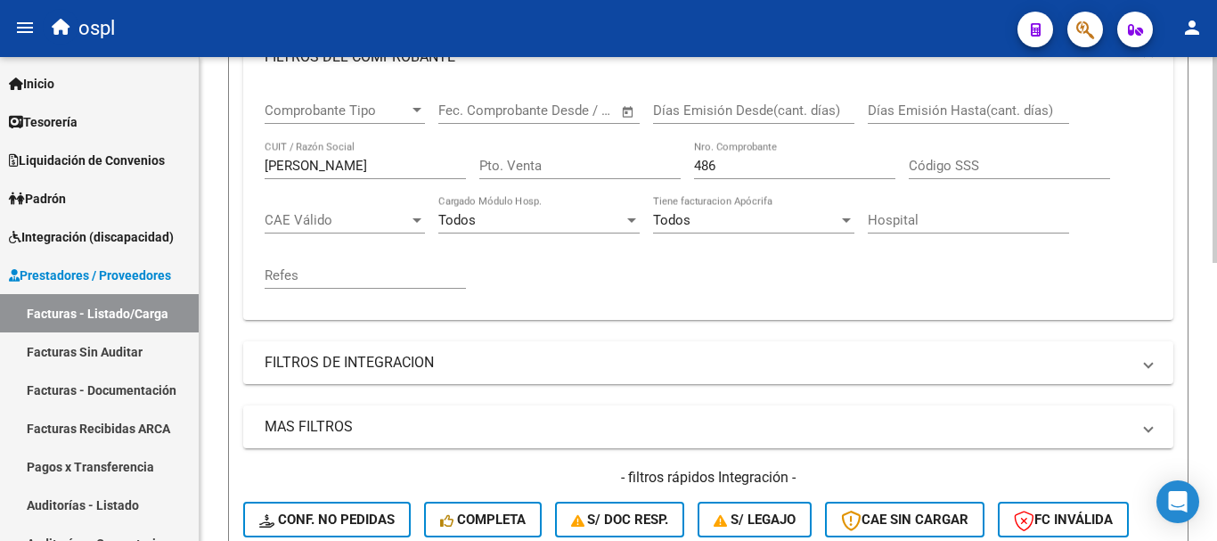
scroll to position [298, 0]
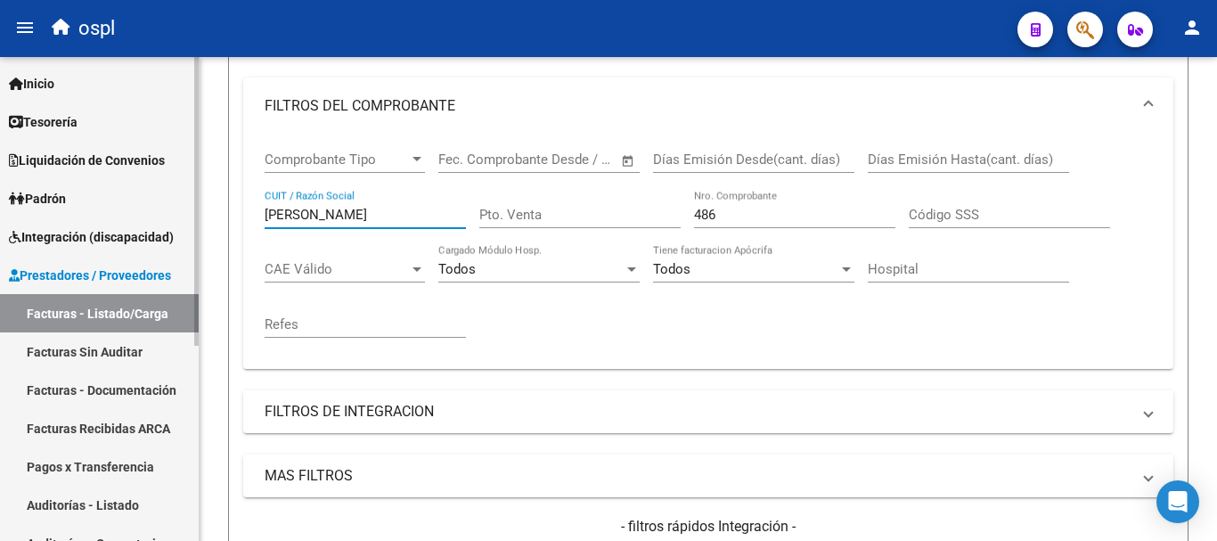
drag, startPoint x: 350, startPoint y: 204, endPoint x: 0, endPoint y: 140, distance: 355.8
click at [0, 140] on mat-sidenav-container "Firma Express Inicio Calendario SSS Instructivos Contacto OS Tesorería Extracto…" at bounding box center [608, 299] width 1217 height 484
type input "della"
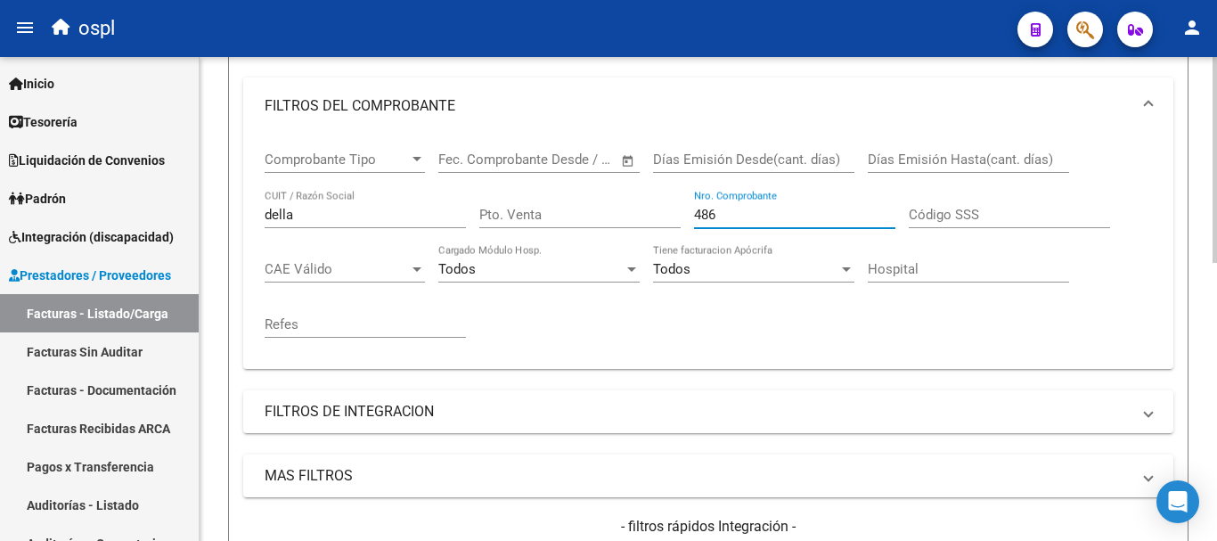
drag, startPoint x: 737, startPoint y: 215, endPoint x: 646, endPoint y: 200, distance: 92.0
click at [646, 200] on div "Comprobante Tipo Comprobante Tipo Fecha inicio – Fecha fin Fec. Comprobante Des…" at bounding box center [708, 244] width 887 height 220
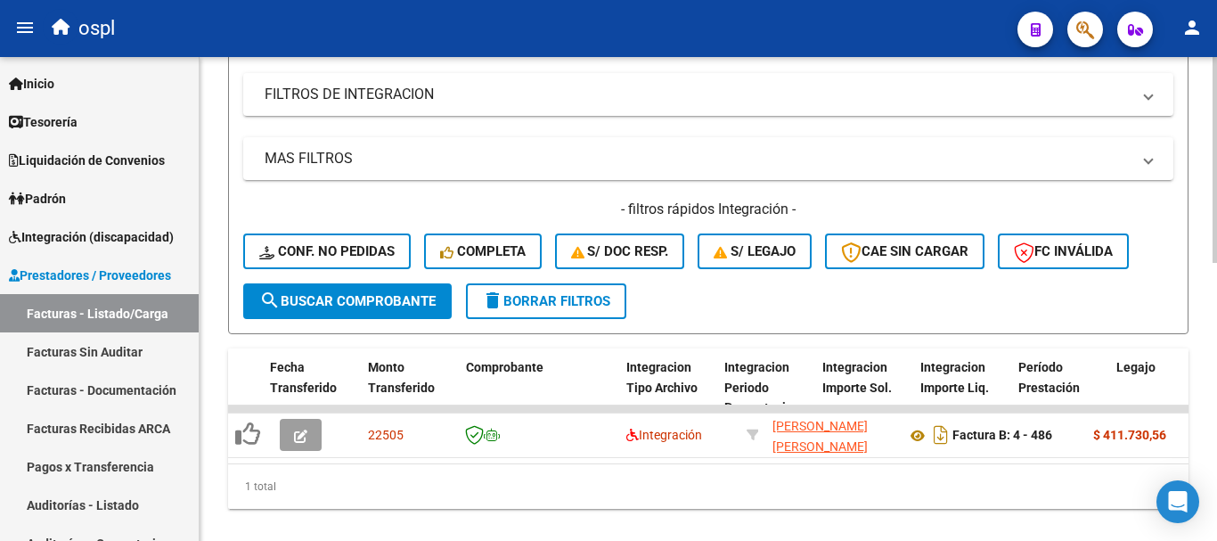
scroll to position [655, 0]
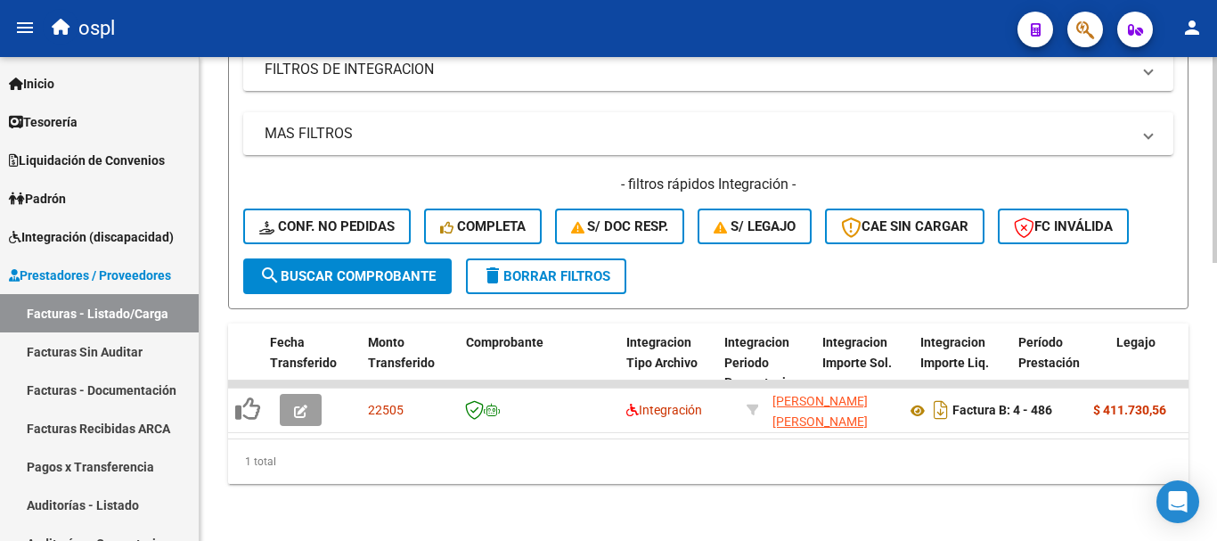
click at [389, 268] on span "search Buscar Comprobante" at bounding box center [347, 276] width 176 height 16
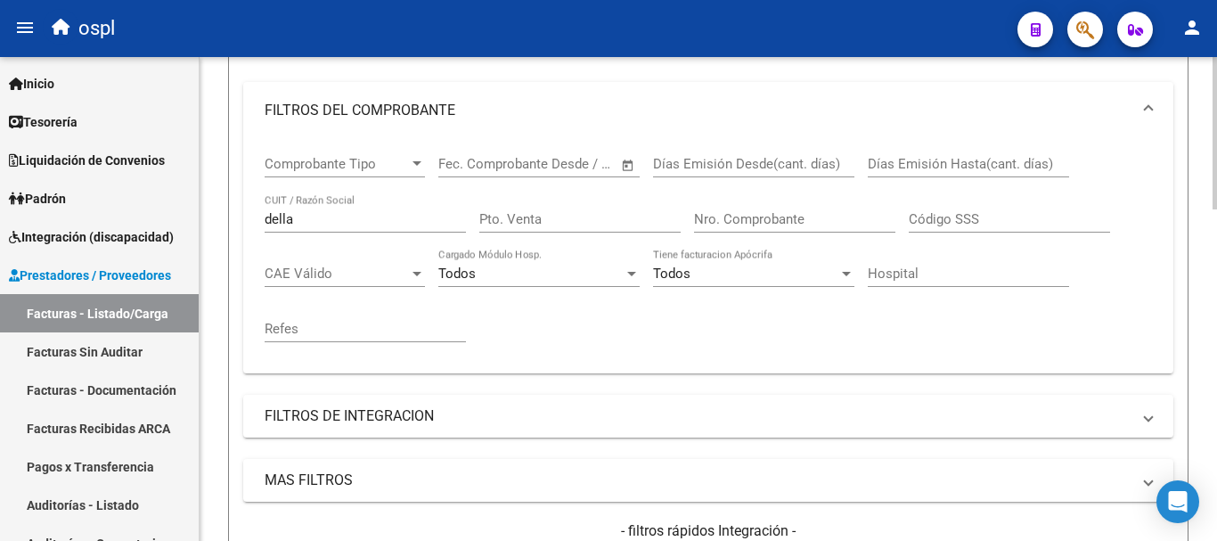
scroll to position [254, 0]
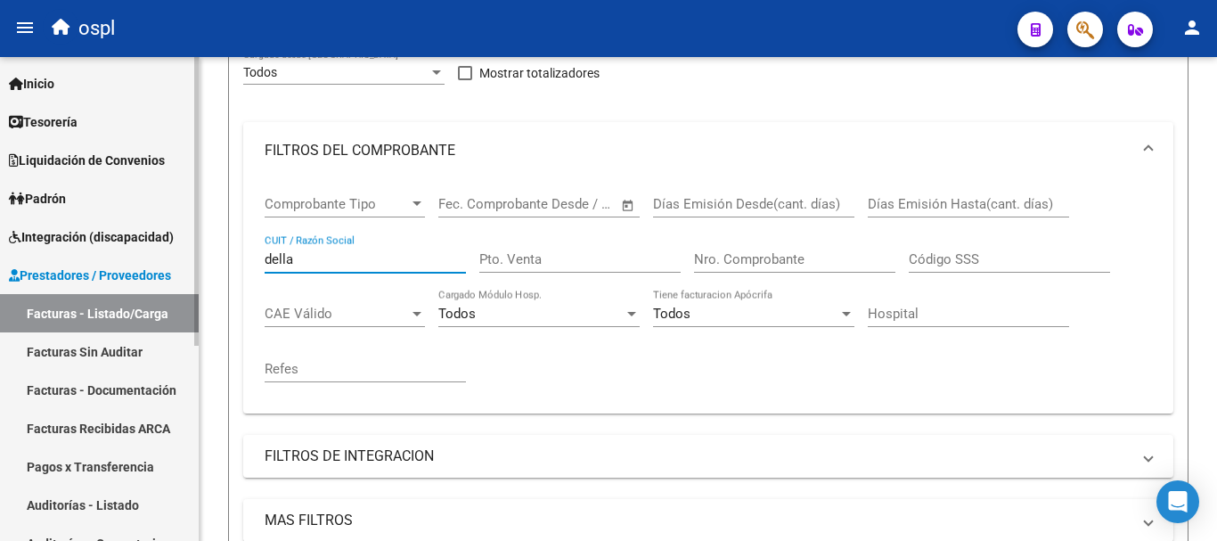
drag, startPoint x: 118, startPoint y: 226, endPoint x: 159, endPoint y: 179, distance: 63.1
click at [118, 225] on mat-sidenav-container "Firma Express Inicio Calendario SSS Instructivos Contacto OS Tesorería Extracto…" at bounding box center [608, 299] width 1217 height 484
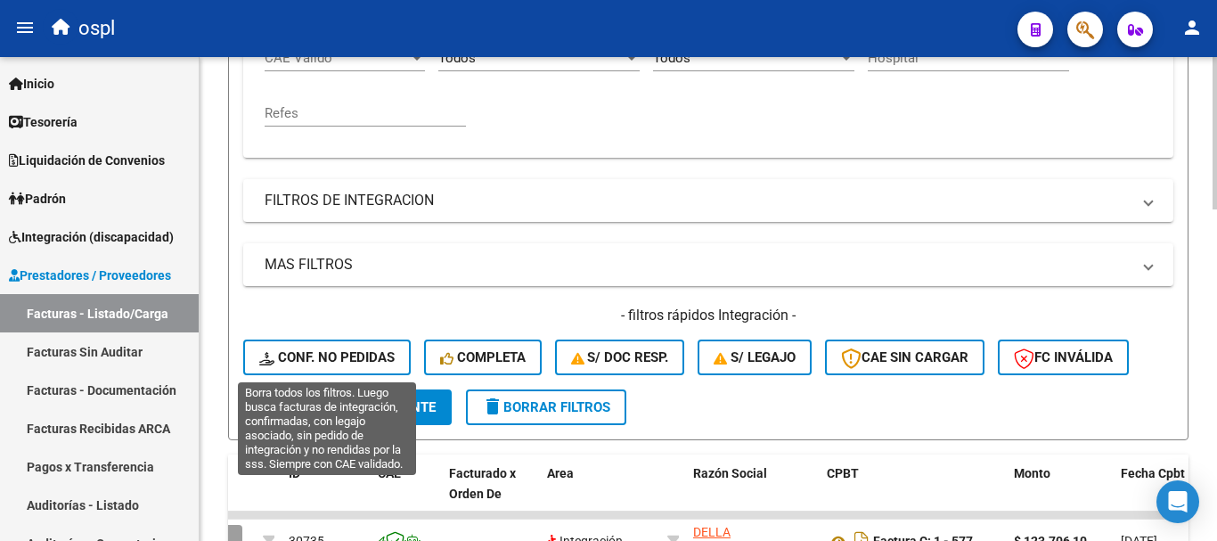
scroll to position [521, 0]
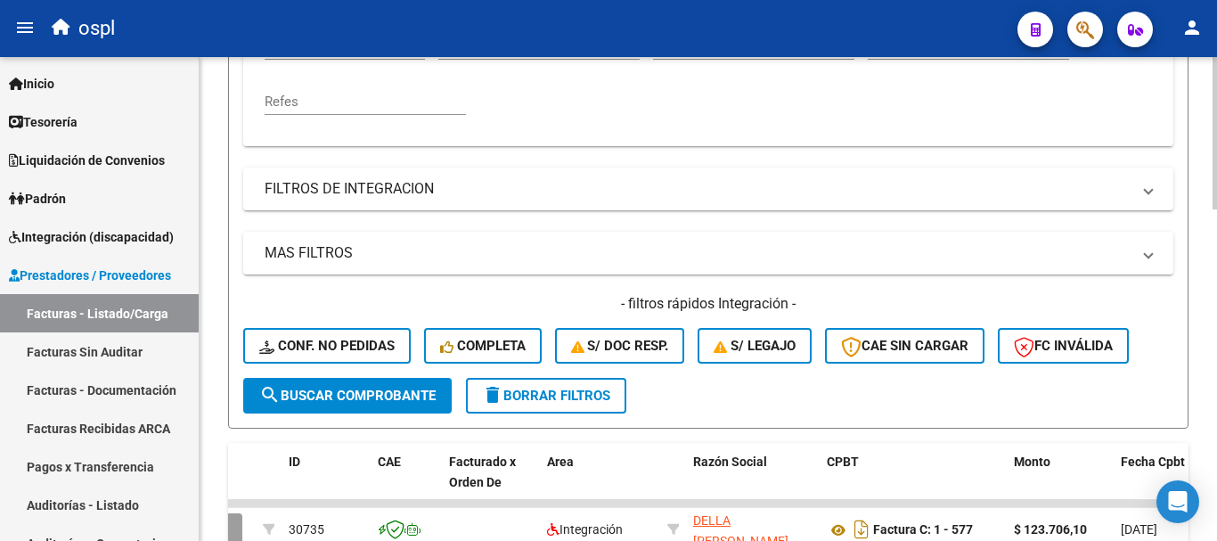
click at [414, 395] on span "search Buscar Comprobante" at bounding box center [347, 395] width 176 height 16
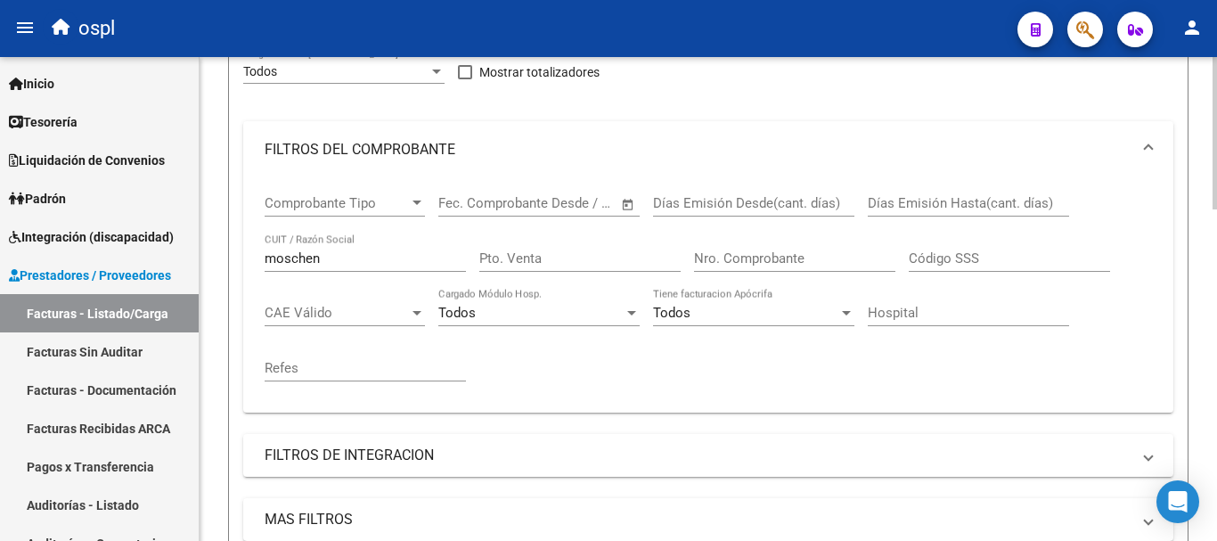
scroll to position [254, 0]
drag, startPoint x: 354, startPoint y: 258, endPoint x: 0, endPoint y: 205, distance: 357.6
click at [0, 205] on mat-sidenav-container "Firma Express Inicio Calendario SSS Instructivos Contacto OS Tesorería Extracto…" at bounding box center [608, 299] width 1217 height 484
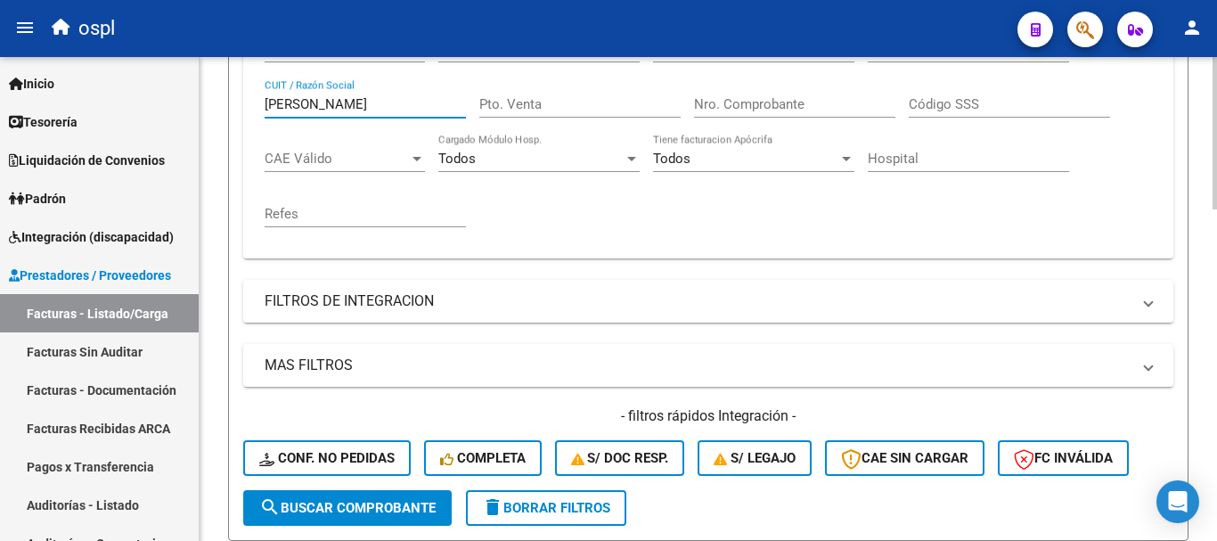
scroll to position [432, 0]
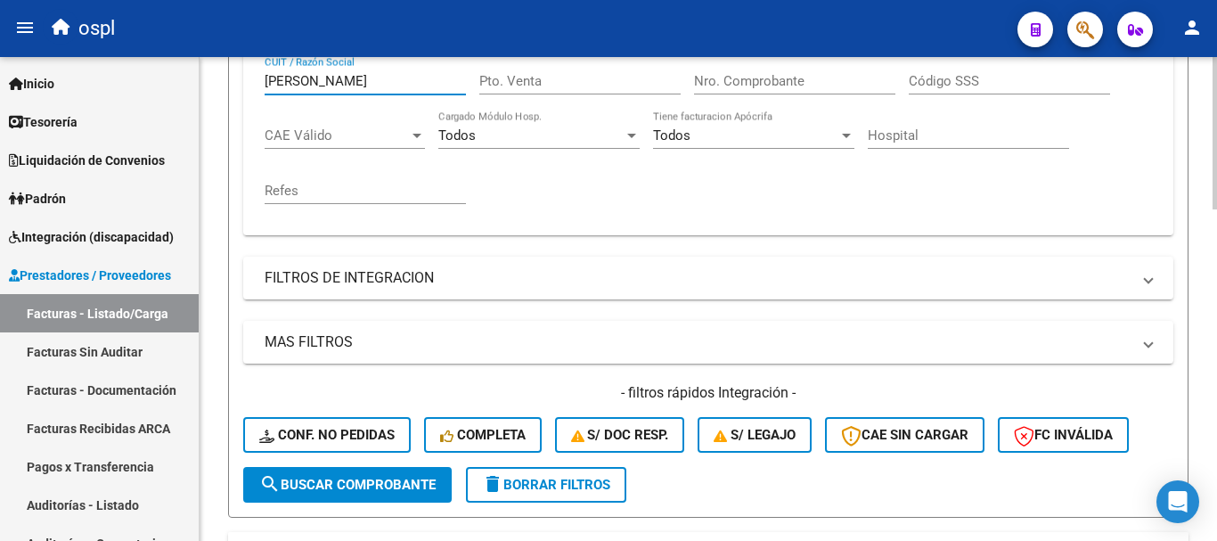
type input "[PERSON_NAME]"
drag, startPoint x: 417, startPoint y: 482, endPoint x: 434, endPoint y: 469, distance: 21.0
click at [425, 478] on span "search Buscar Comprobante" at bounding box center [347, 484] width 176 height 16
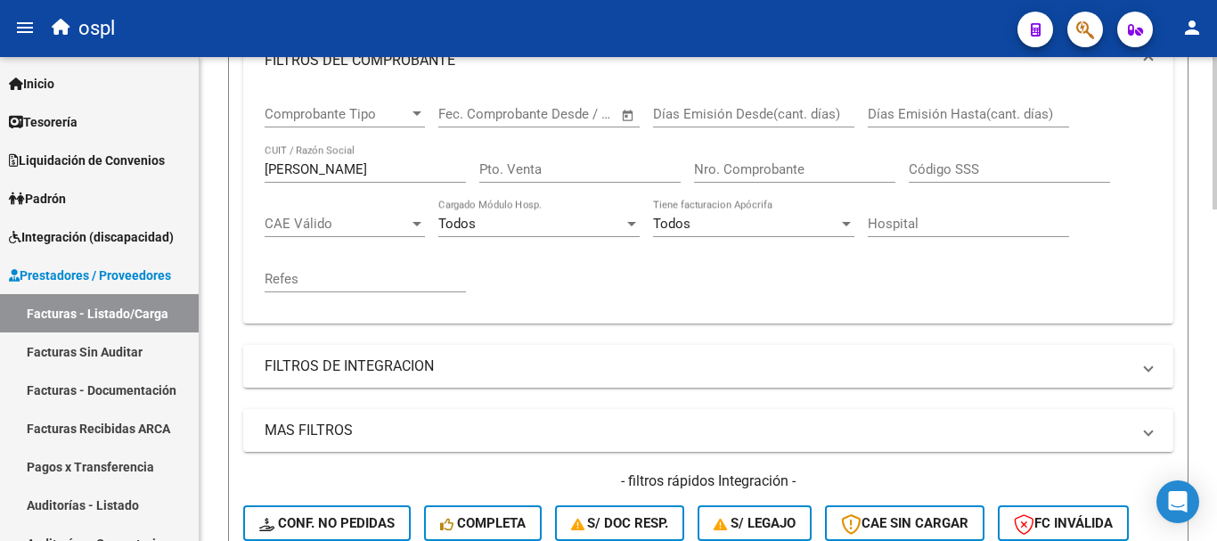
scroll to position [343, 0]
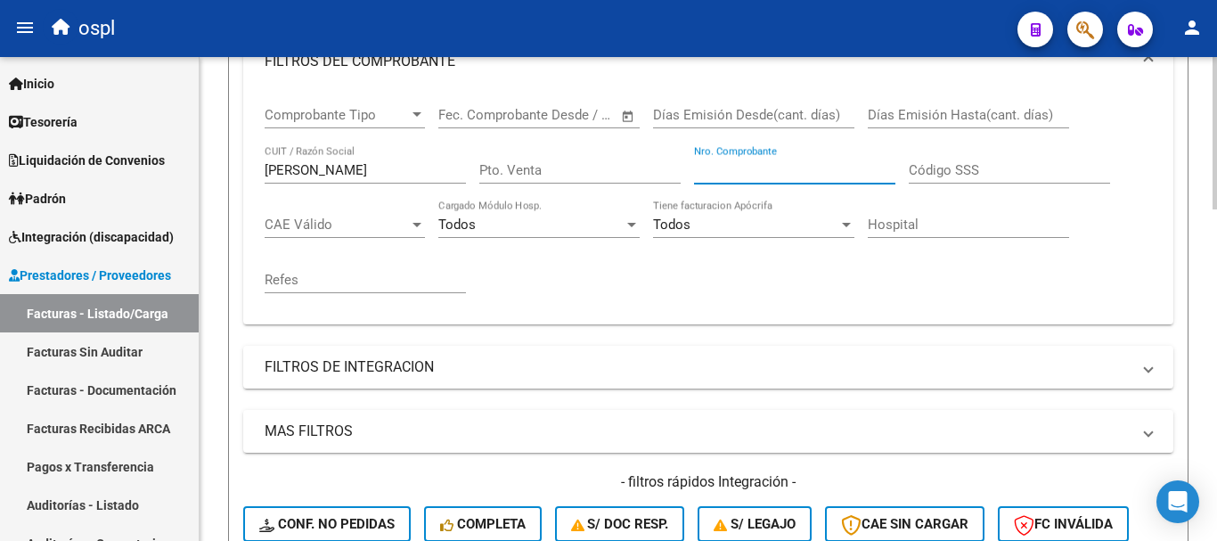
click at [743, 170] on input "Nro. Comprobante" at bounding box center [794, 170] width 201 height 16
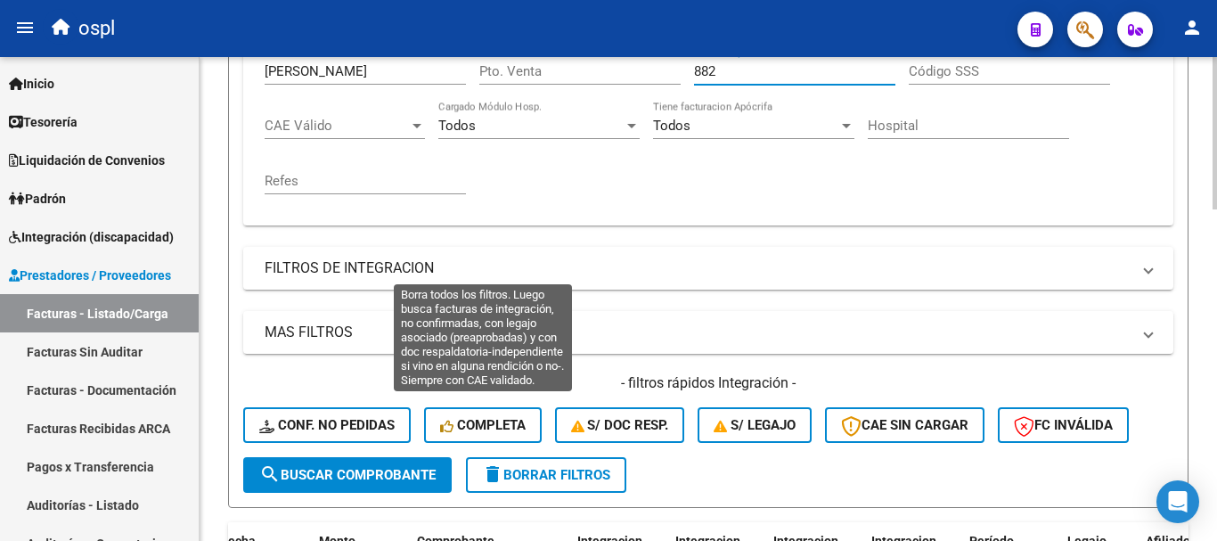
scroll to position [788, 0]
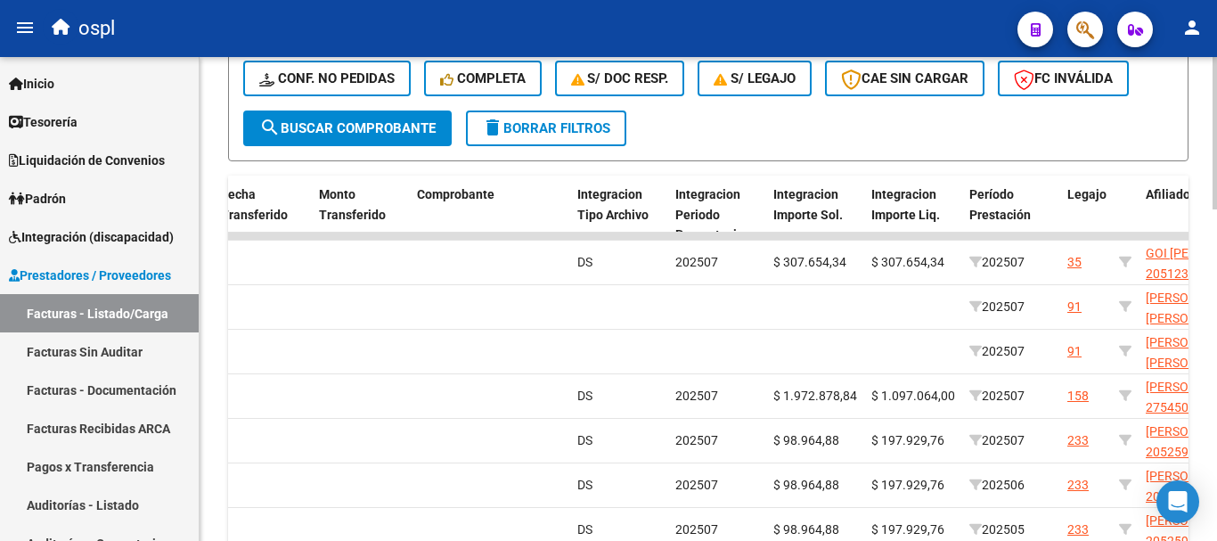
type input "882"
click at [366, 125] on span "search Buscar Comprobante" at bounding box center [347, 128] width 176 height 16
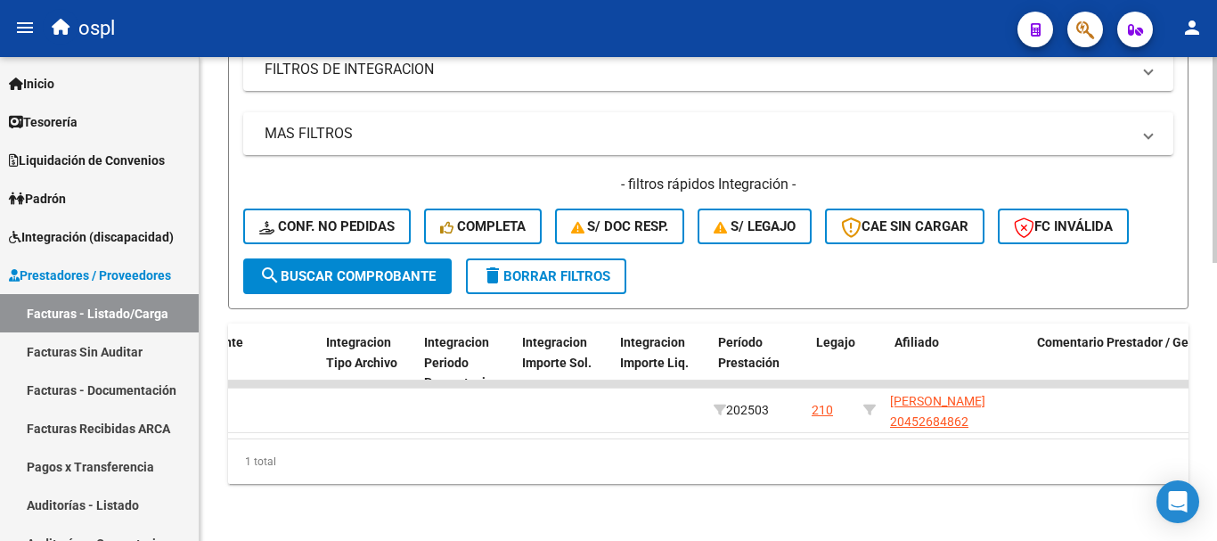
scroll to position [0, 0]
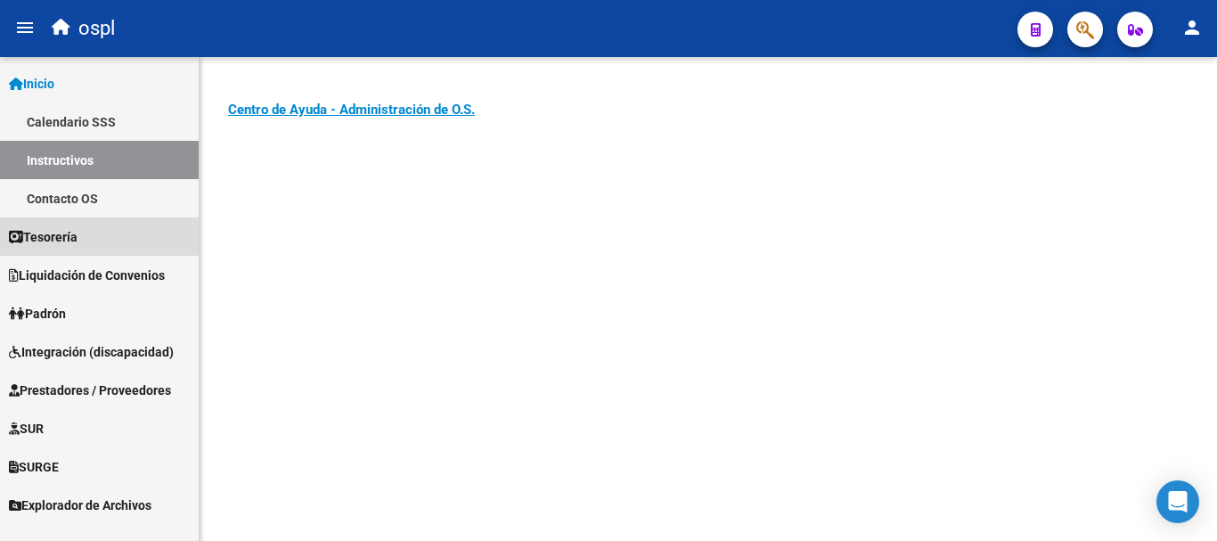
click at [46, 231] on span "Tesorería" at bounding box center [43, 237] width 69 height 20
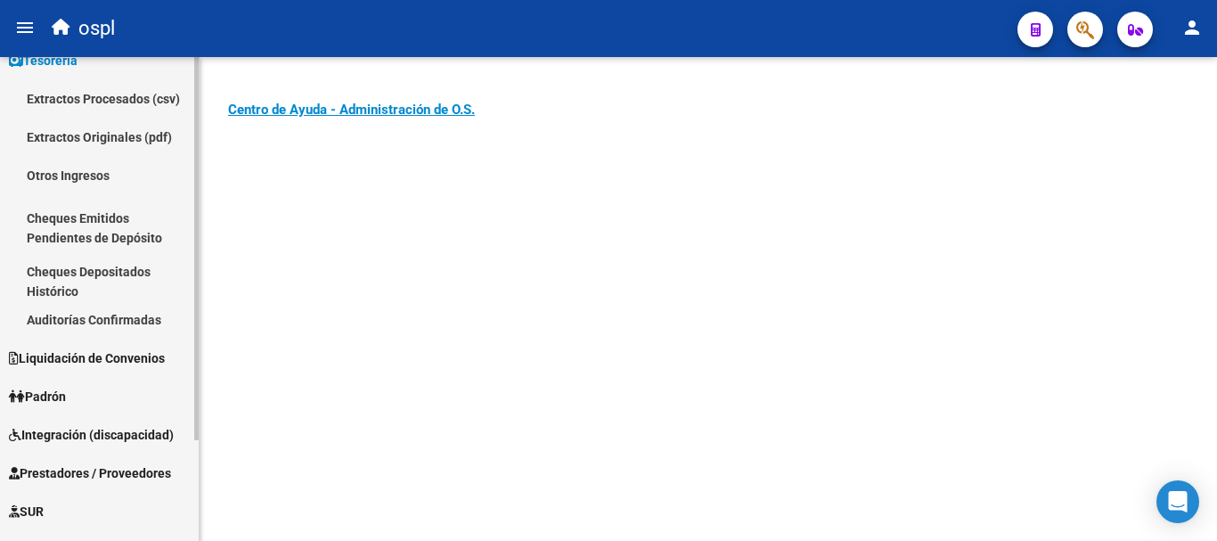
scroll to position [127, 0]
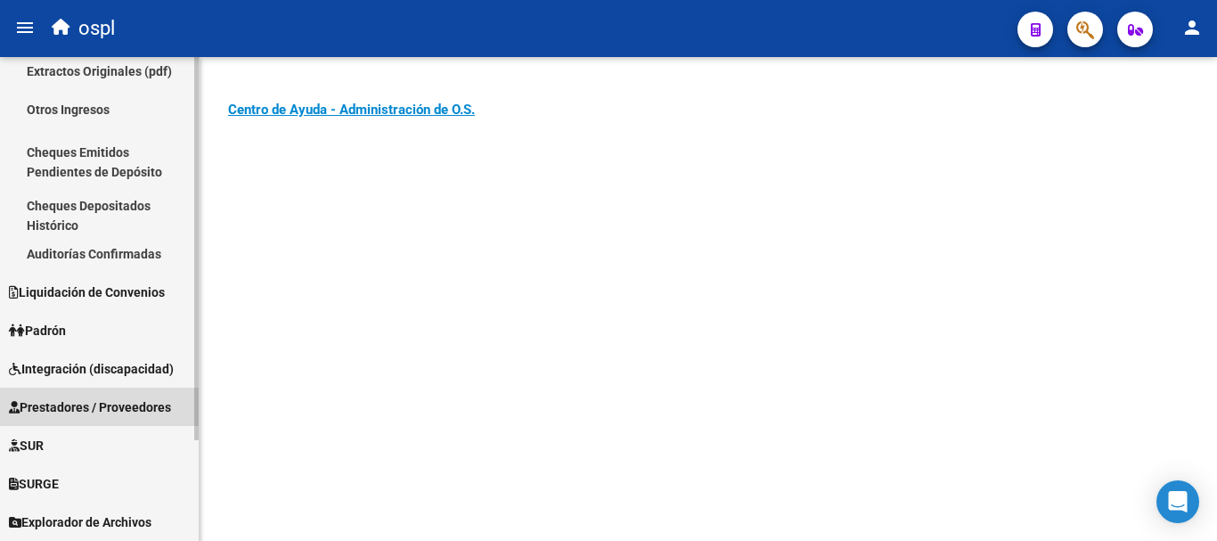
click at [98, 403] on span "Prestadores / Proveedores" at bounding box center [90, 407] width 162 height 20
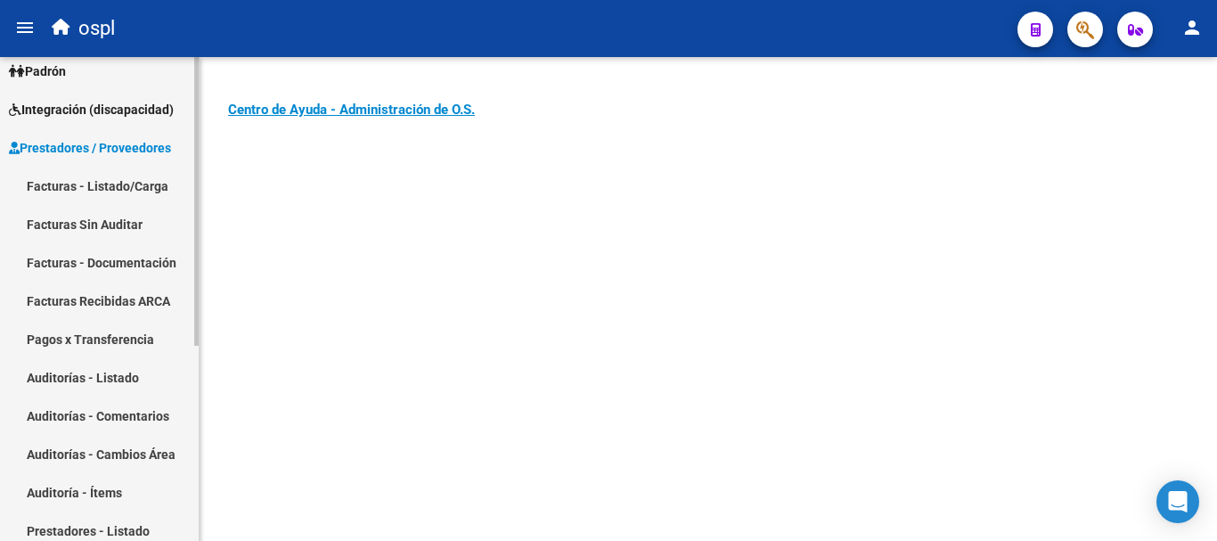
click at [81, 187] on link "Facturas - Listado/Carga" at bounding box center [99, 186] width 199 height 38
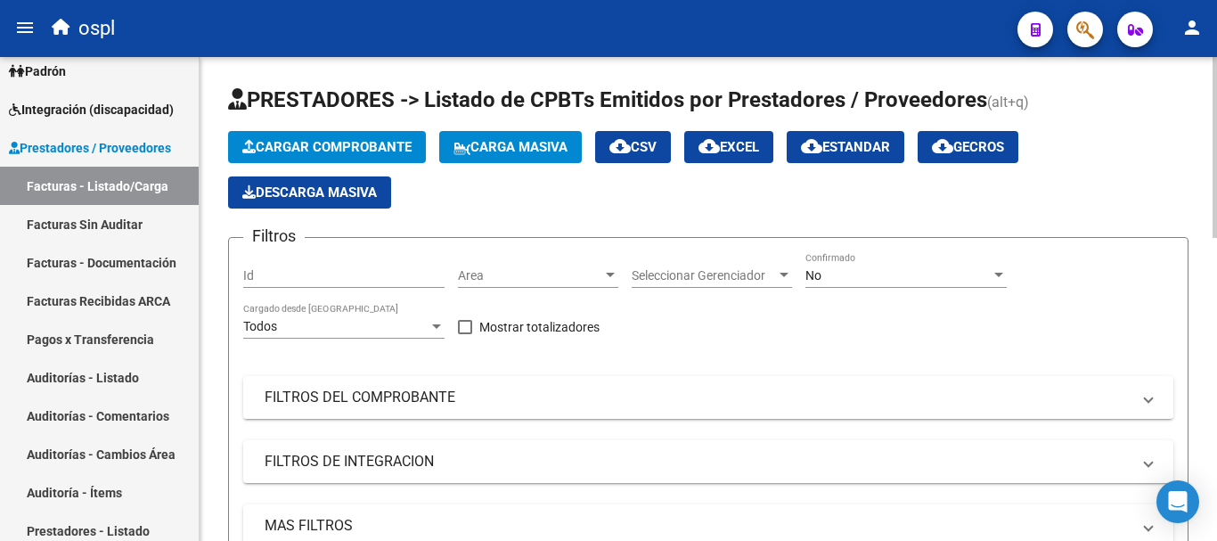
click at [317, 397] on mat-panel-title "FILTROS DEL COMPROBANTE" at bounding box center [698, 397] width 866 height 20
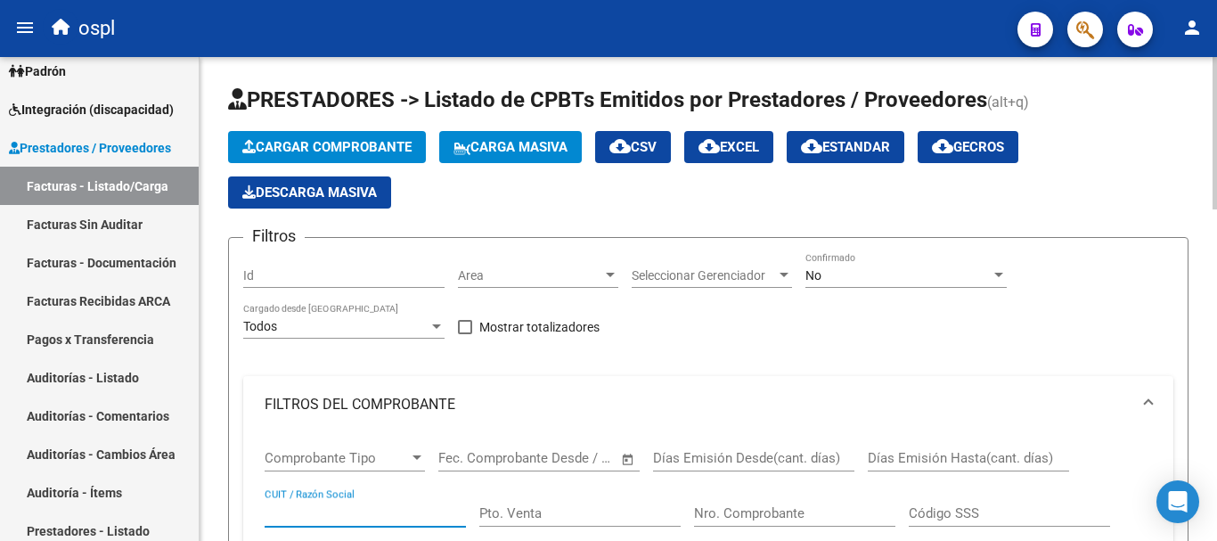
paste input "27241949481-"
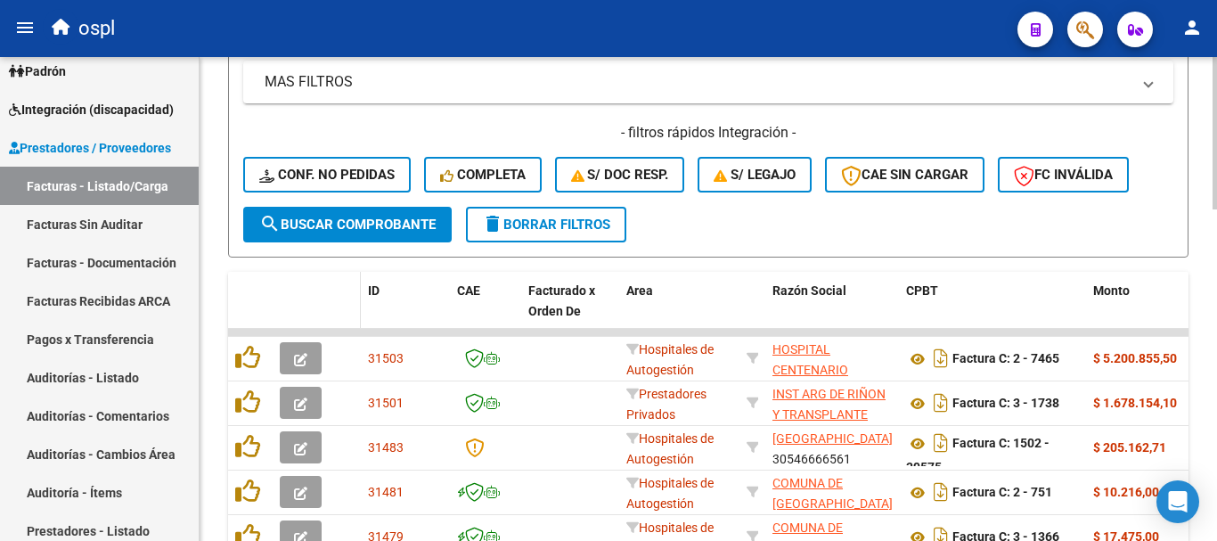
scroll to position [712, 0]
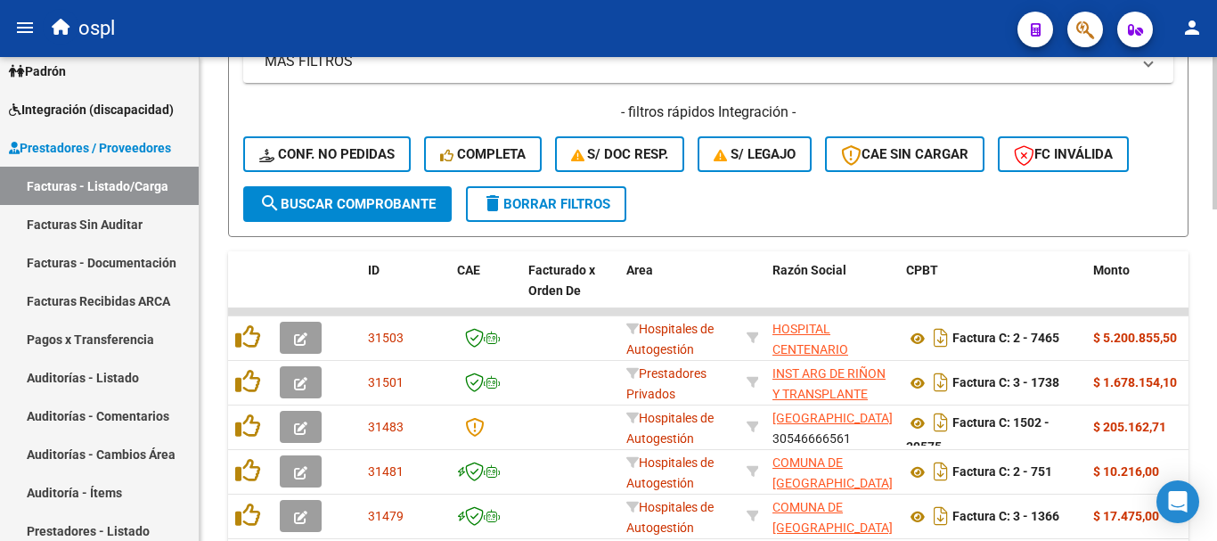
type input "27241949481"
click at [386, 194] on button "search Buscar Comprobante" at bounding box center [347, 204] width 208 height 36
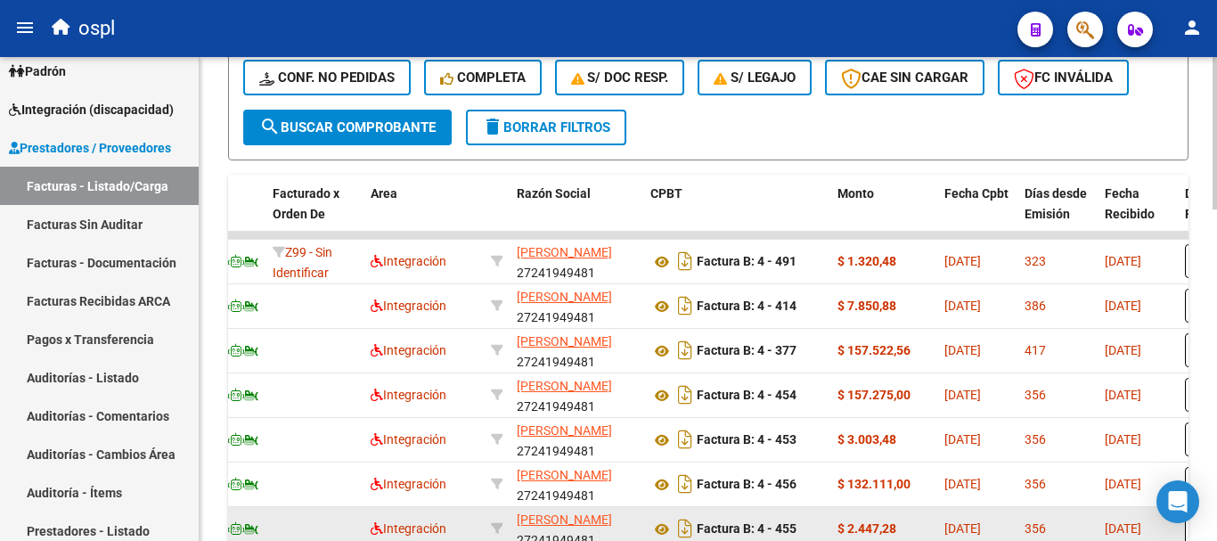
scroll to position [788, 0]
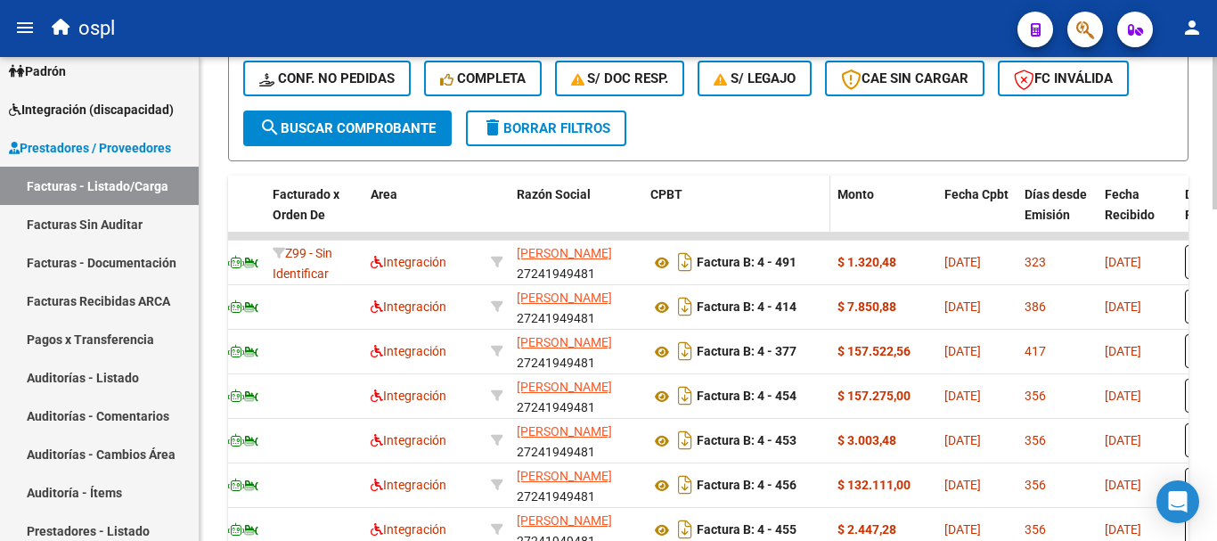
click at [774, 202] on div "CPBT" at bounding box center [736, 194] width 173 height 20
drag, startPoint x: 682, startPoint y: 191, endPoint x: 672, endPoint y: 193, distance: 10.8
click at [680, 191] on div "CPBT" at bounding box center [736, 194] width 173 height 20
click at [671, 194] on span "CPBT" at bounding box center [666, 194] width 32 height 14
drag, startPoint x: 679, startPoint y: 208, endPoint x: 684, endPoint y: 219, distance: 12.8
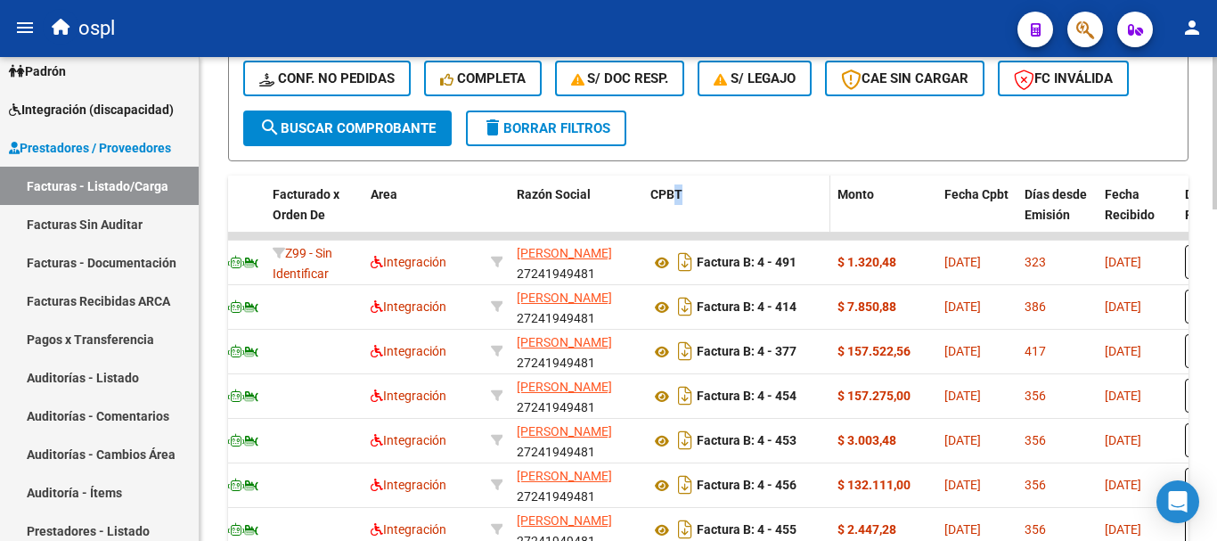
click at [681, 214] on datatable-header-cell "CPBT" at bounding box center [736, 214] width 187 height 78
drag, startPoint x: 738, startPoint y: 225, endPoint x: 840, endPoint y: 224, distance: 101.5
click at [739, 225] on datatable-header-cell "CPBT" at bounding box center [736, 214] width 187 height 78
click at [809, 184] on div "CPBT" at bounding box center [736, 194] width 173 height 20
click at [807, 199] on div "CPBT" at bounding box center [736, 194] width 173 height 20
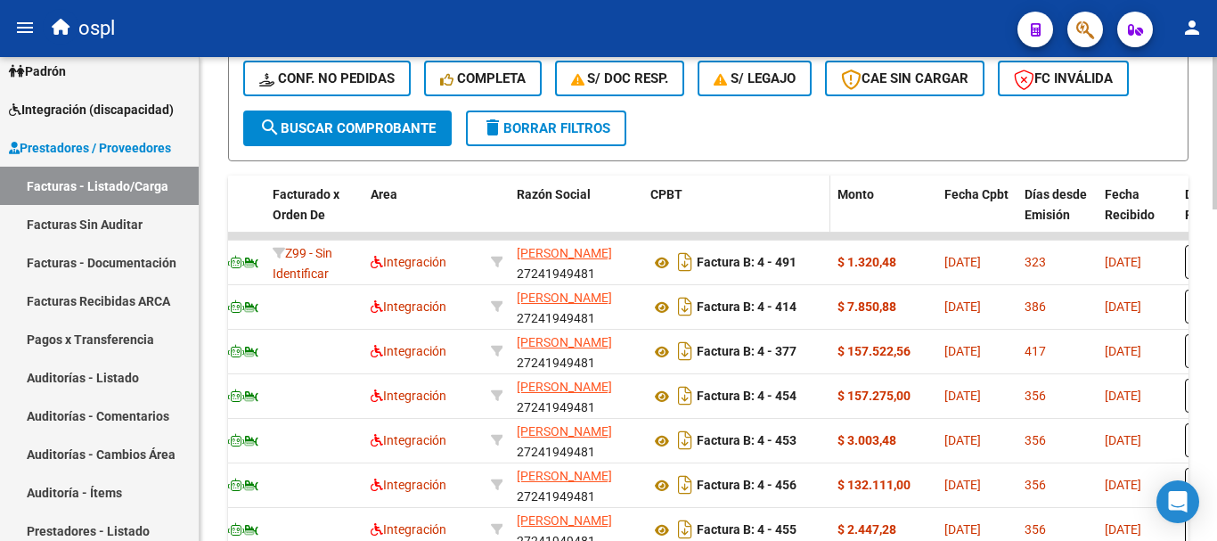
click at [812, 217] on datatable-header-cell "CPBT" at bounding box center [736, 214] width 187 height 78
click at [670, 191] on span "CPBT" at bounding box center [666, 194] width 32 height 14
click at [639, 191] on span at bounding box center [639, 214] width 8 height 78
click at [803, 203] on div "CPBT" at bounding box center [736, 194] width 173 height 20
click at [1005, 194] on span "Fecha Cpbt" at bounding box center [976, 194] width 64 height 14
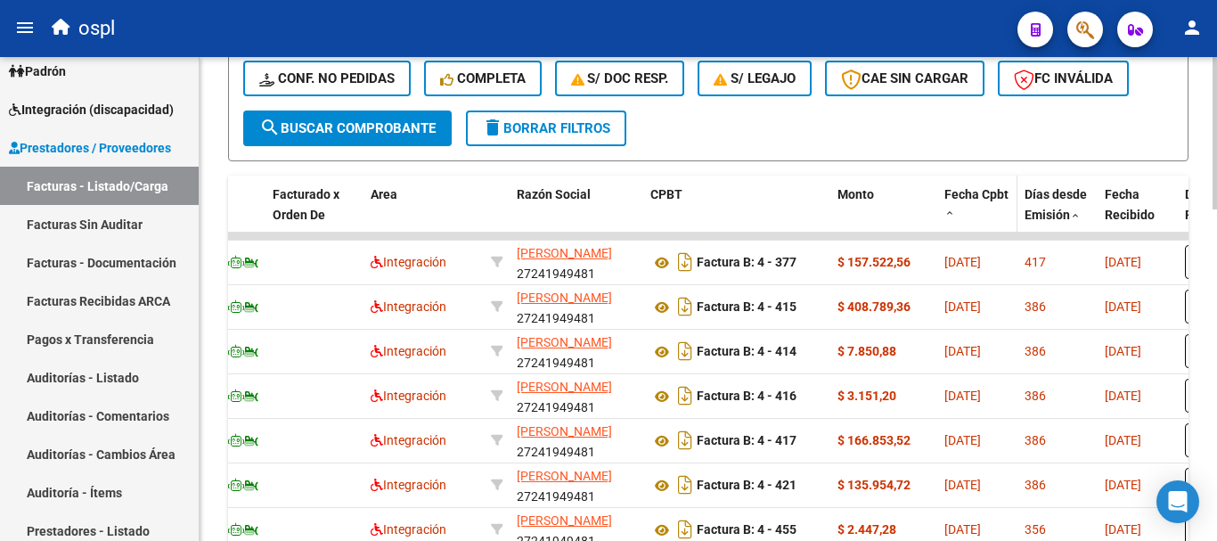
click at [1005, 194] on span "Fecha Cpbt" at bounding box center [976, 194] width 64 height 14
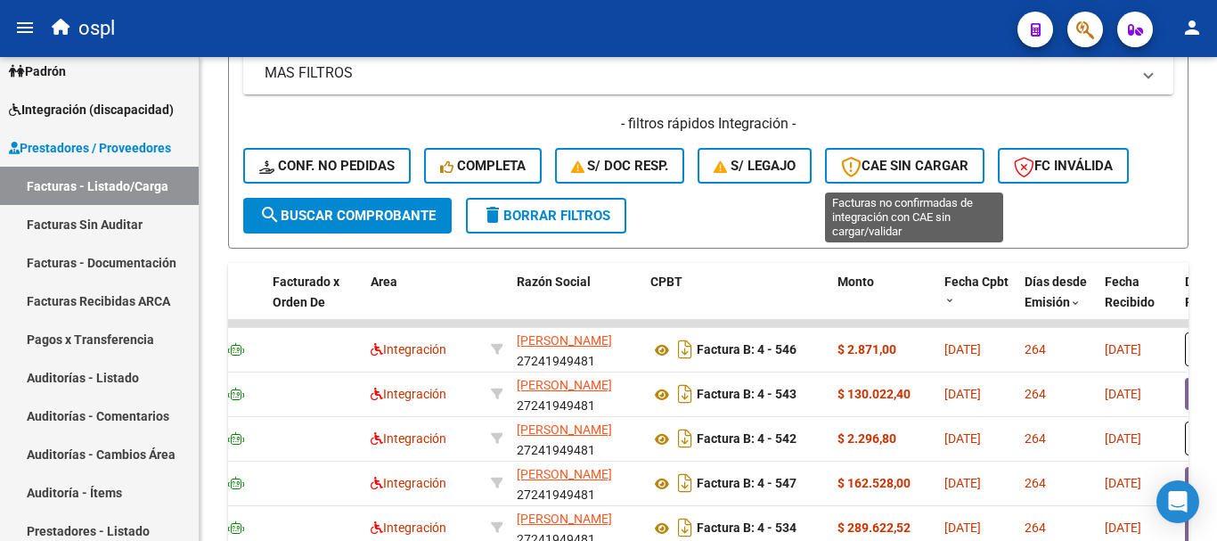
scroll to position [699, 0]
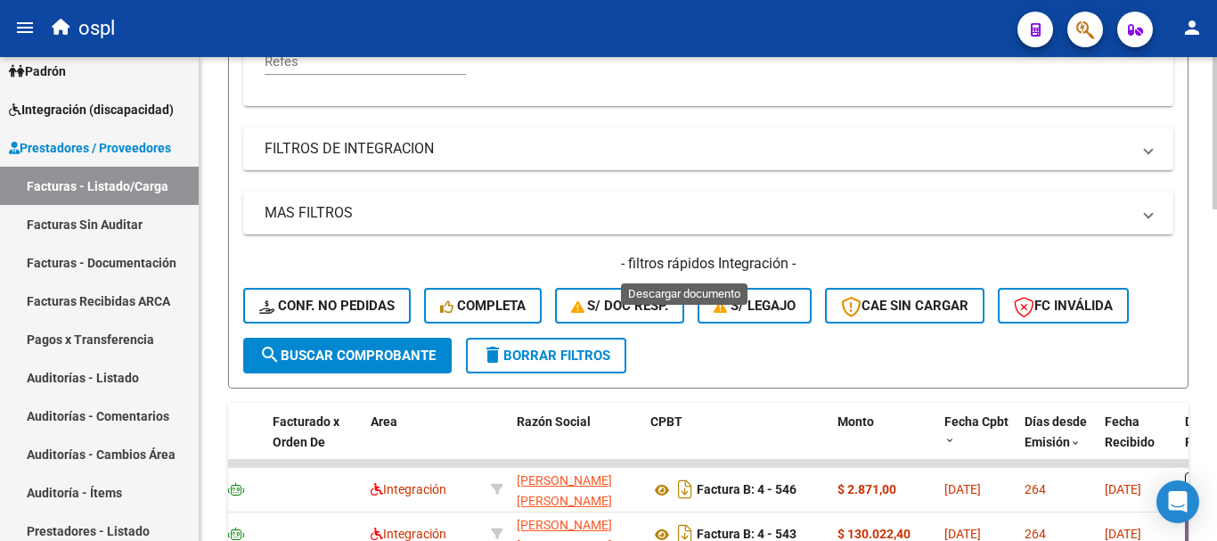
scroll to position [254, 0]
